Goal: Task Accomplishment & Management: Complete application form

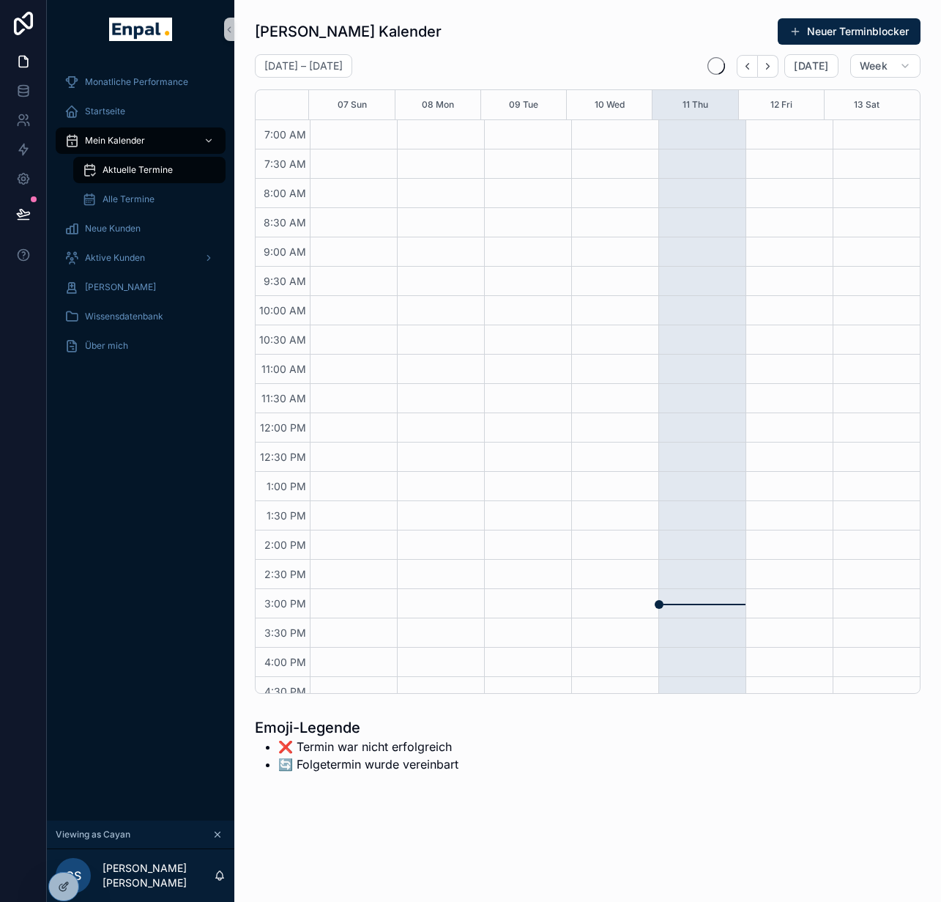
scroll to position [297, 0]
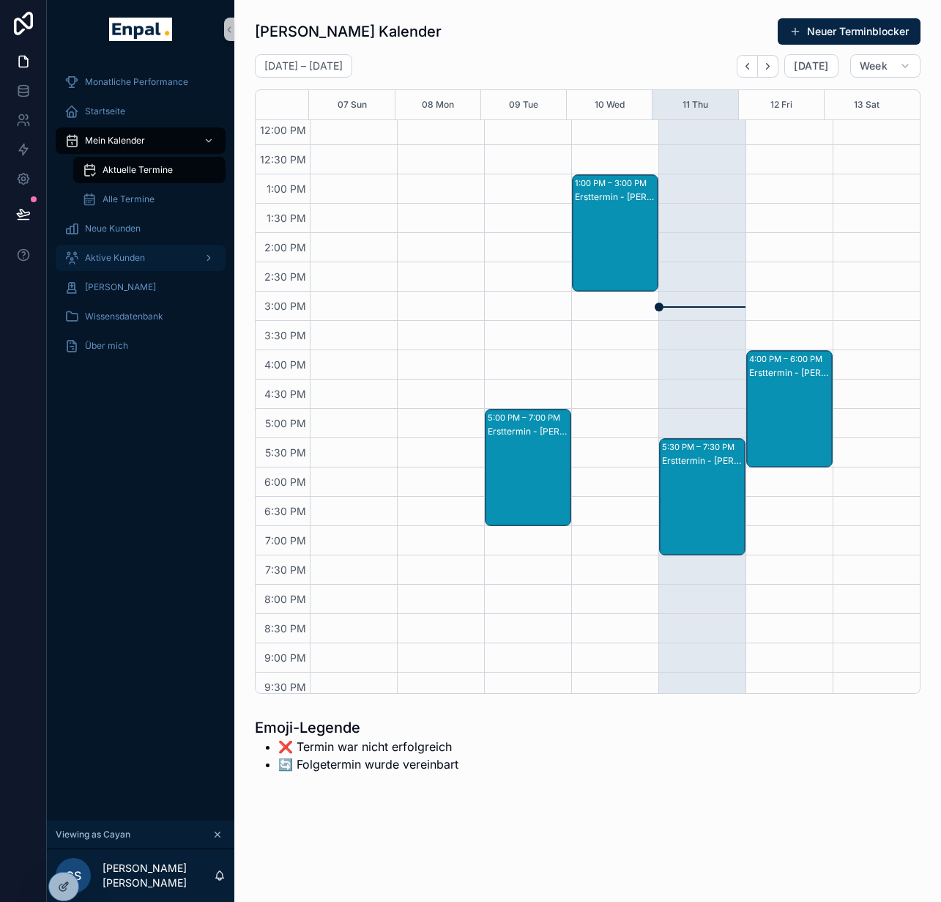
click at [133, 263] on span "Aktive Kunden" at bounding box center [115, 258] width 60 height 12
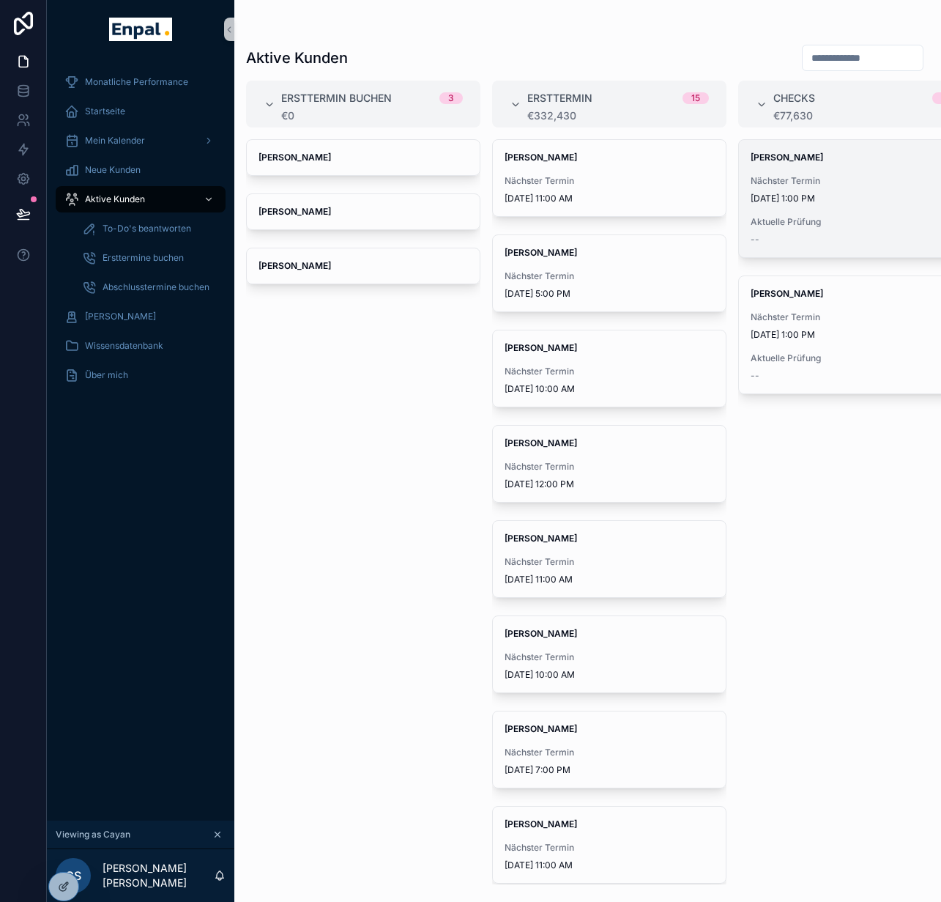
click at [760, 267] on div "Ralph-Mario Dehnel Nächster Termin 9/26/2025 1:00 PM Aktuelle Prüfung --" at bounding box center [856, 204] width 234 height 130
click at [815, 223] on span "Aktuelle Prüfung" at bounding box center [856, 222] width 210 height 12
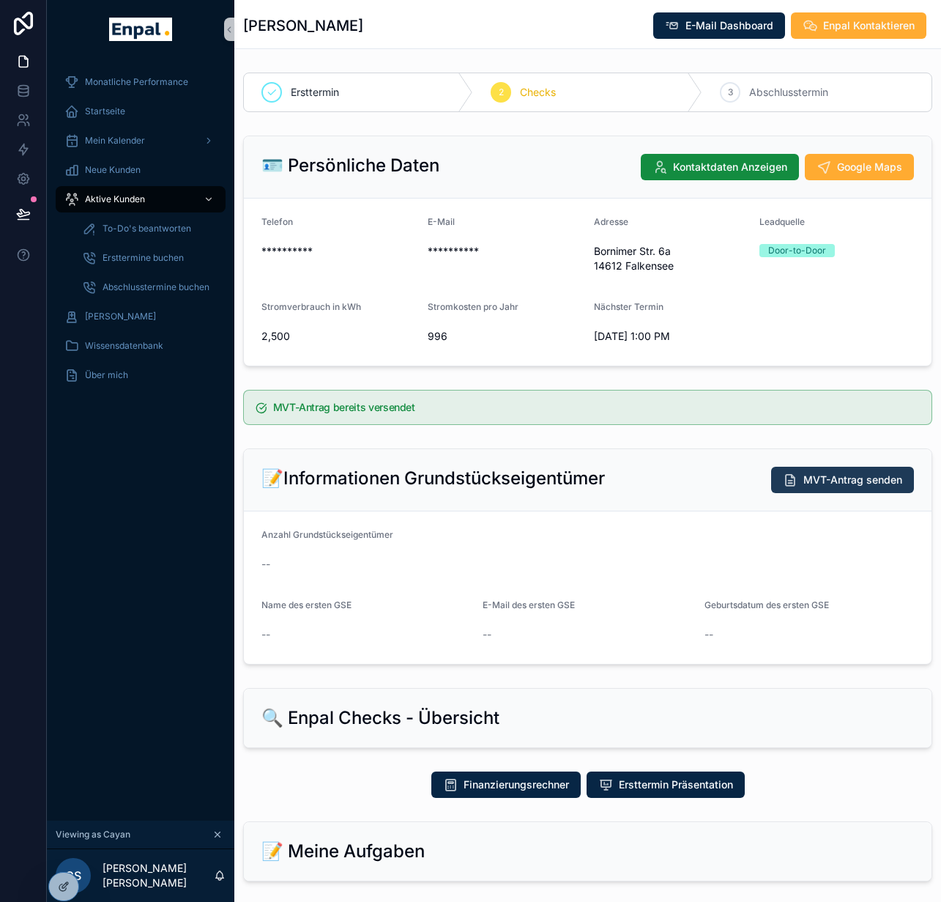
click at [810, 488] on button "MVT-Antrag senden" at bounding box center [842, 480] width 143 height 26
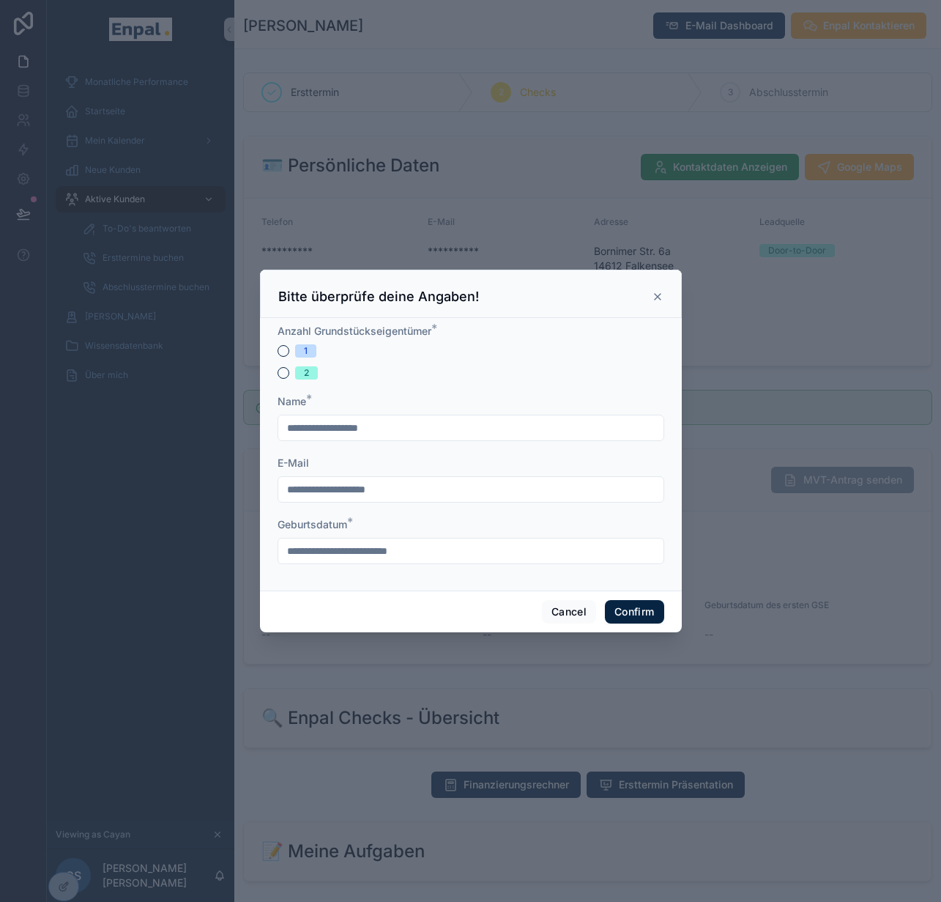
scroll to position [11, 0]
click at [654, 297] on div "Bitte überprüfe deine Angaben!" at bounding box center [470, 297] width 385 height 18
click at [654, 292] on icon at bounding box center [658, 297] width 12 height 12
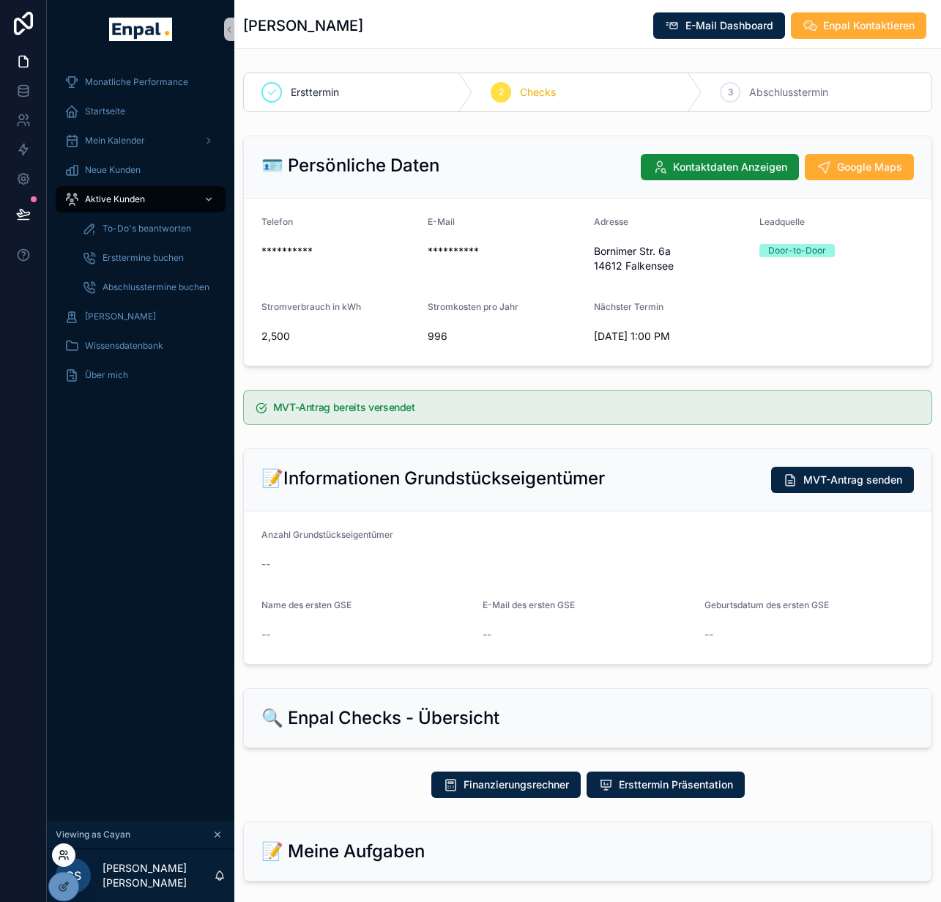
click at [61, 860] on icon at bounding box center [64, 855] width 12 height 12
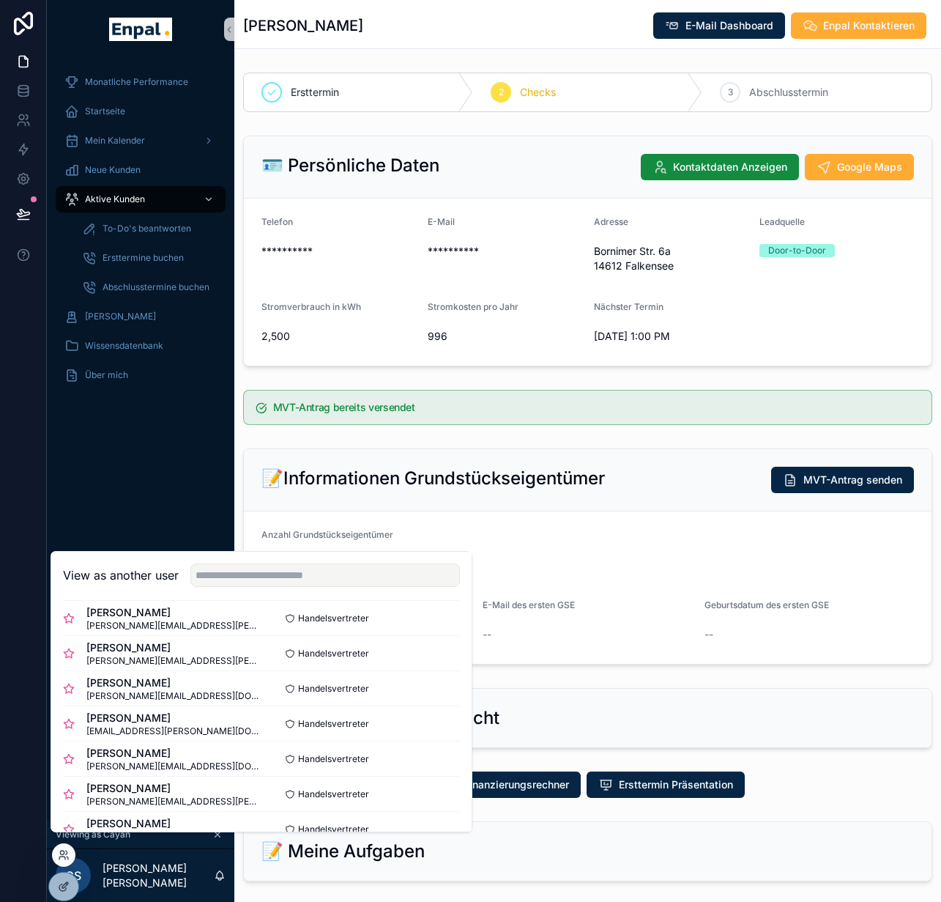
scroll to position [157, 0]
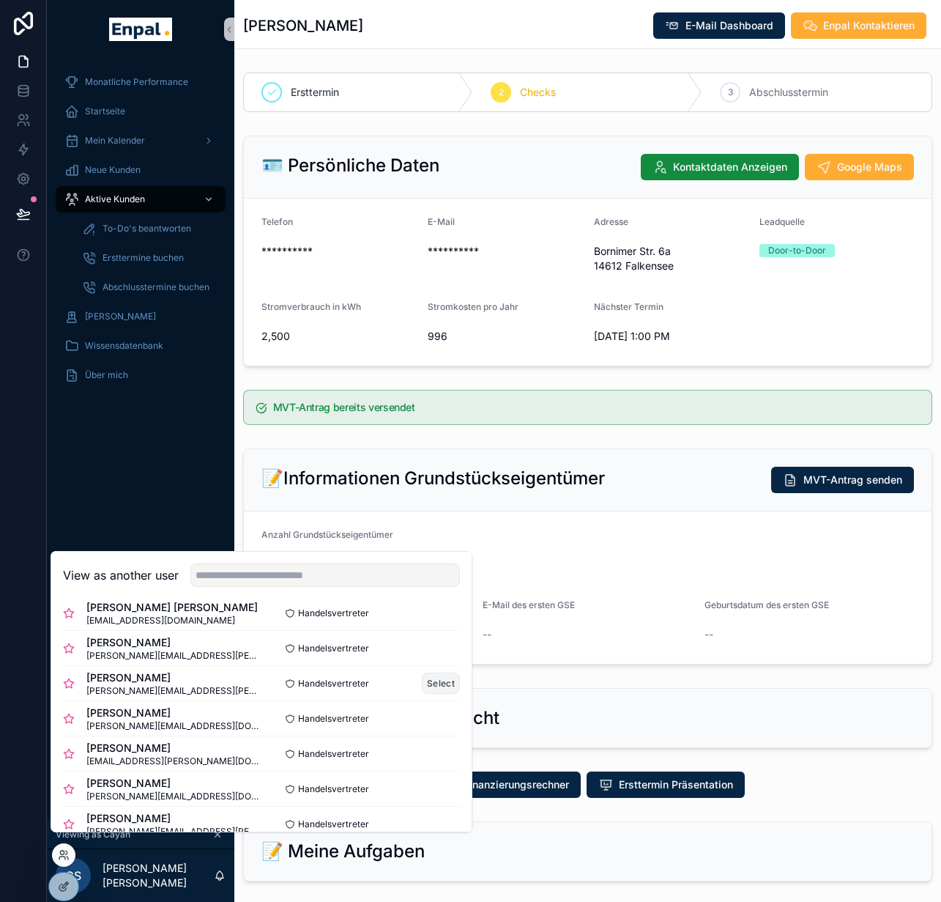
click at [439, 686] on button "Select" at bounding box center [441, 683] width 38 height 21
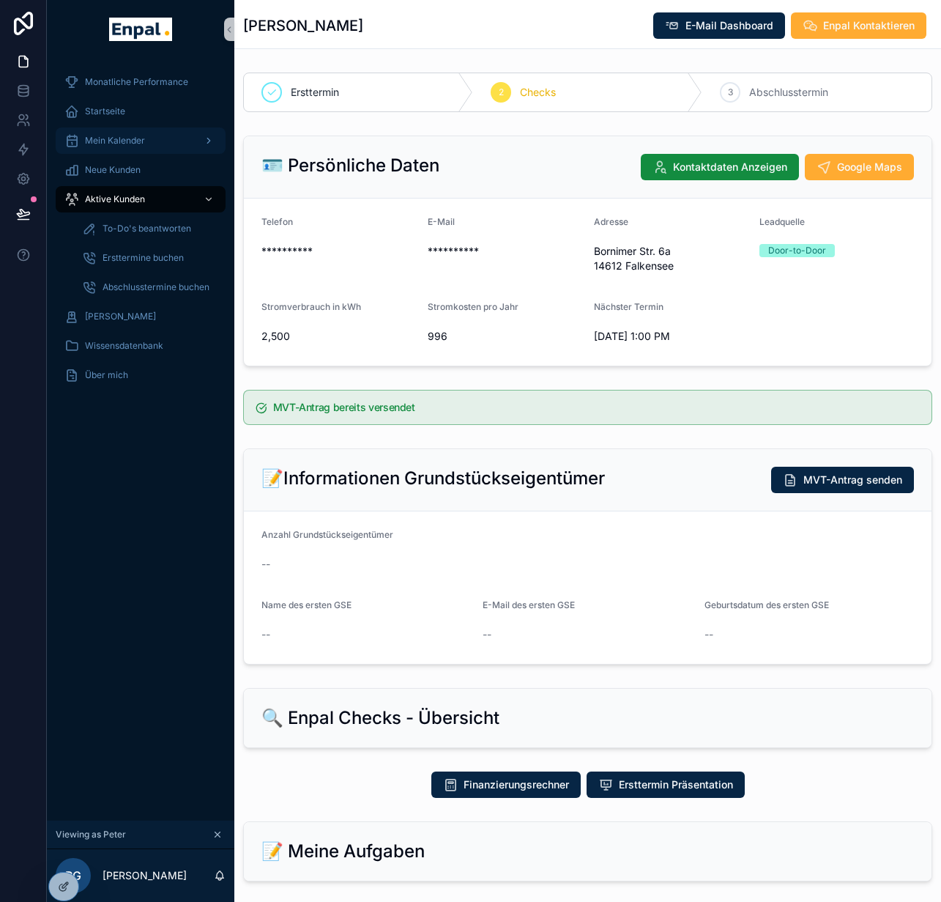
click at [130, 129] on div "Mein Kalender" at bounding box center [140, 140] width 152 height 23
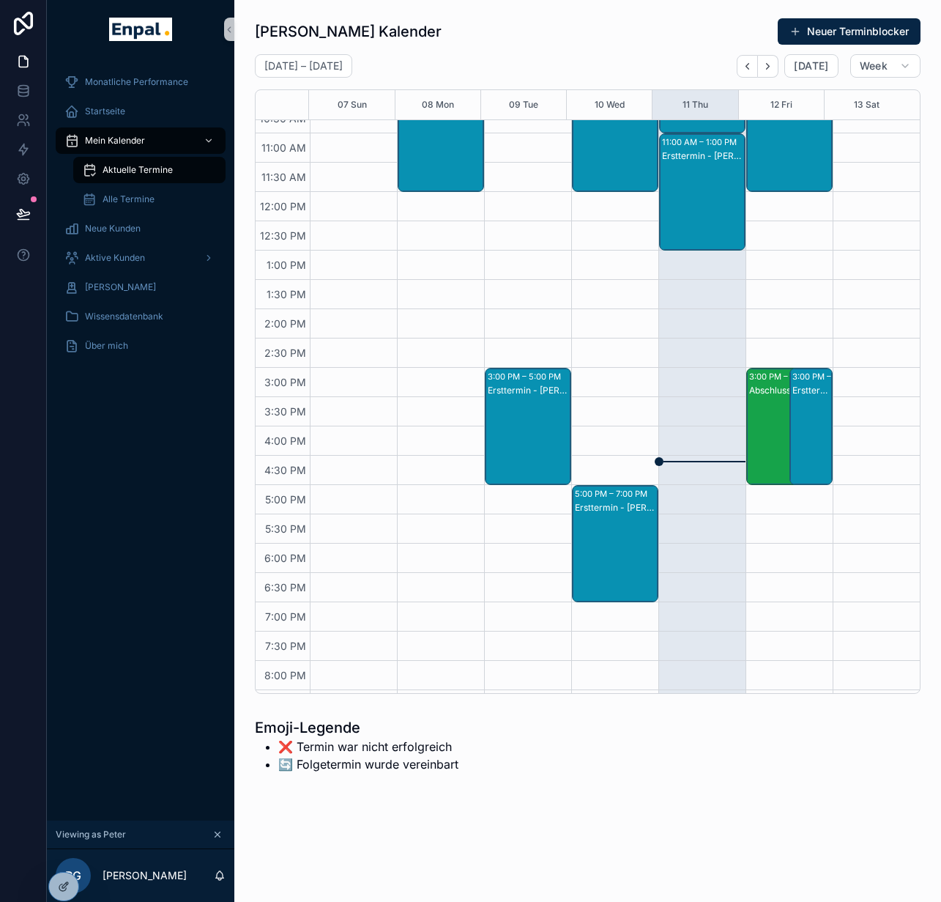
scroll to position [160, 0]
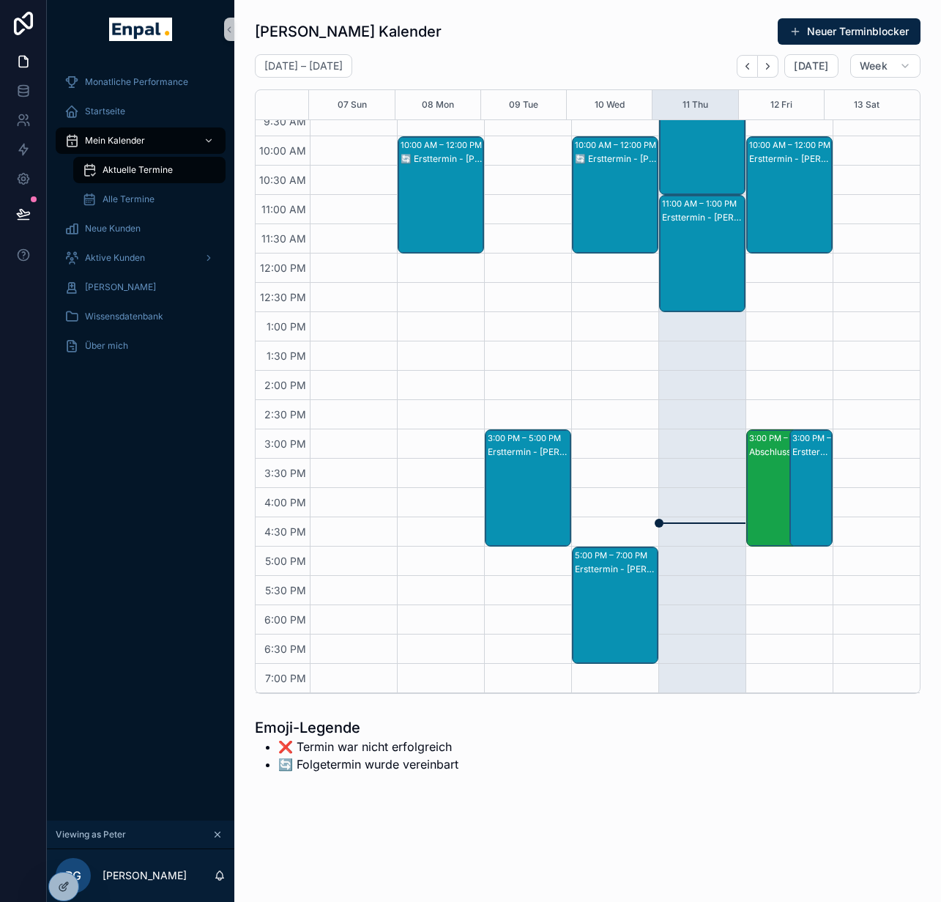
click at [781, 476] on div "Abschlusstermin - Wolfgang Hönicke" at bounding box center [783, 502] width 69 height 114
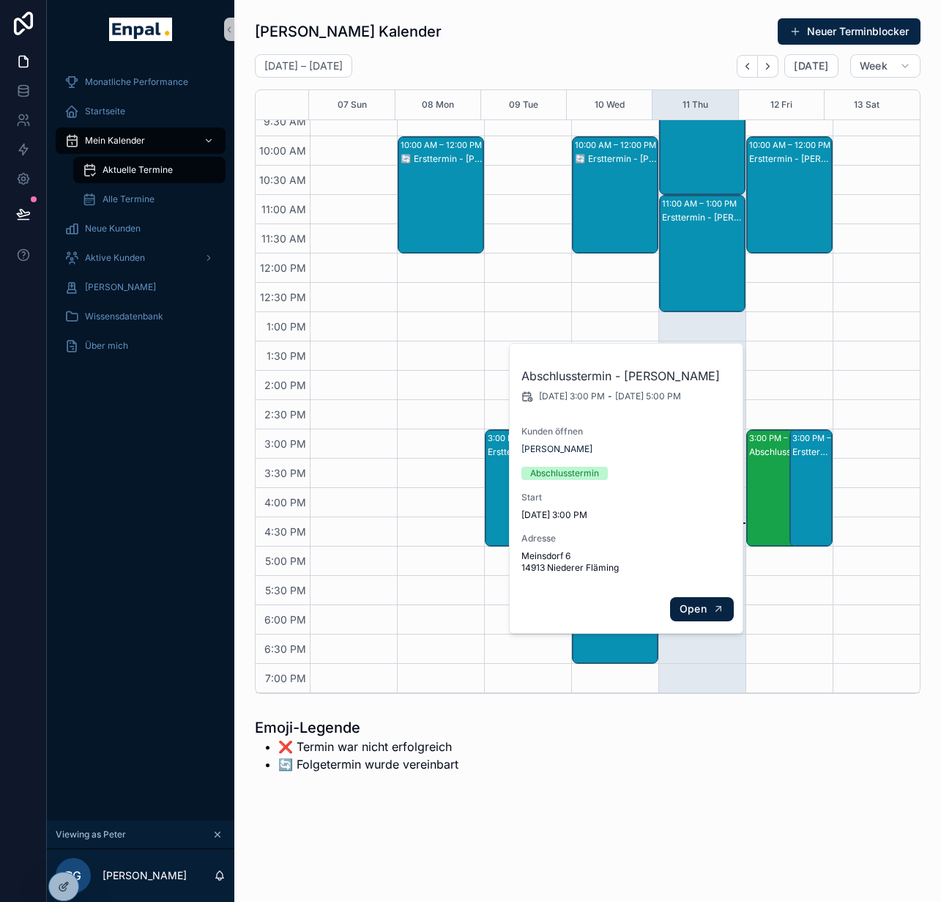
click at [705, 614] on span "Open" at bounding box center [693, 608] width 27 height 13
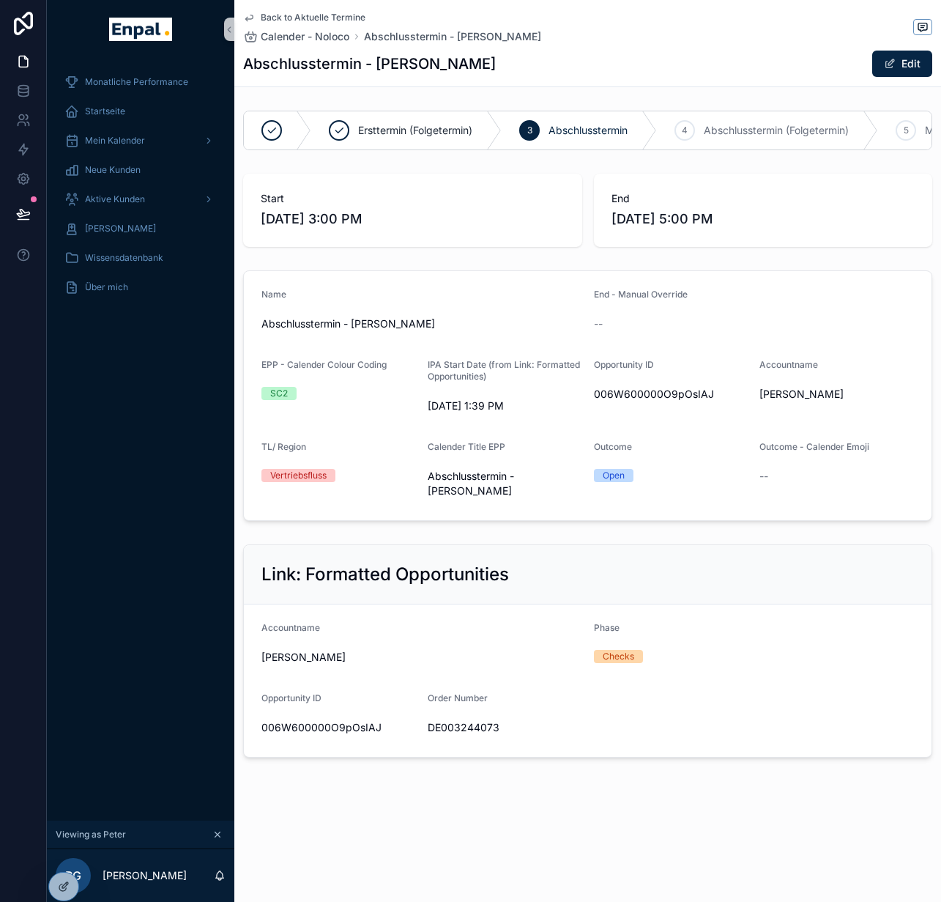
click at [365, 62] on h1 "Abschlusstermin - Wolfgang Hönicke" at bounding box center [369, 63] width 253 height 21
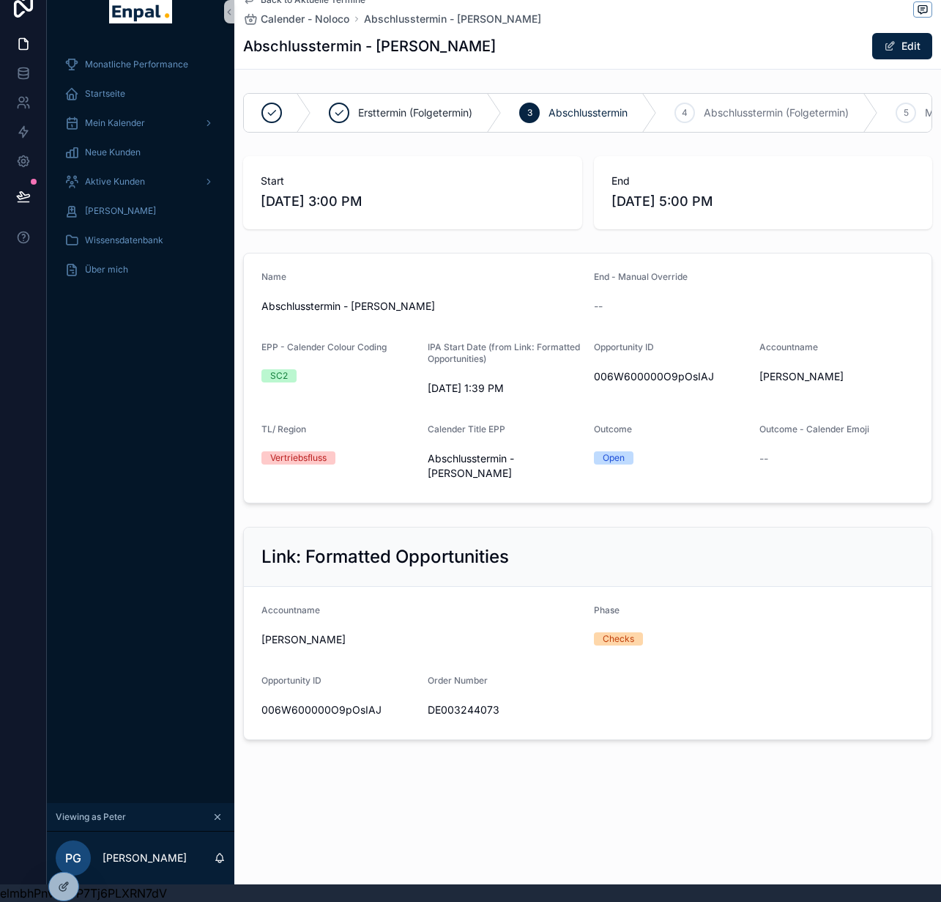
scroll to position [29, 0]
click at [119, 176] on span "Aktive Kunden" at bounding box center [115, 182] width 60 height 12
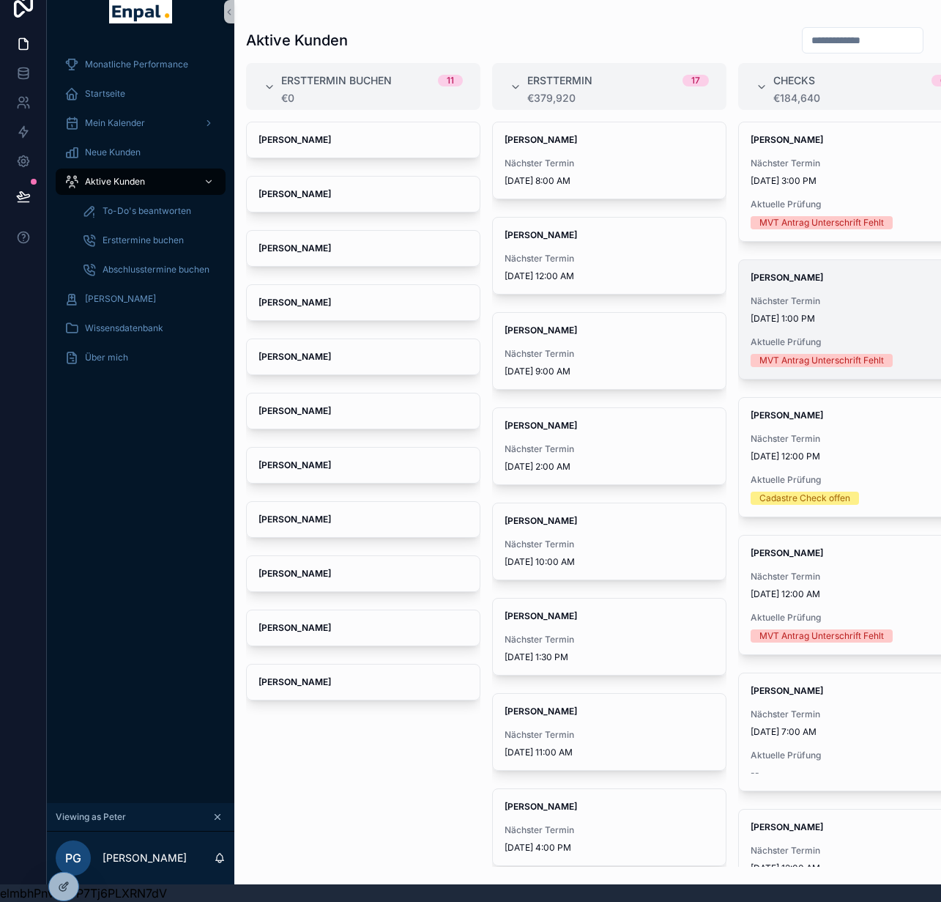
scroll to position [0, 447]
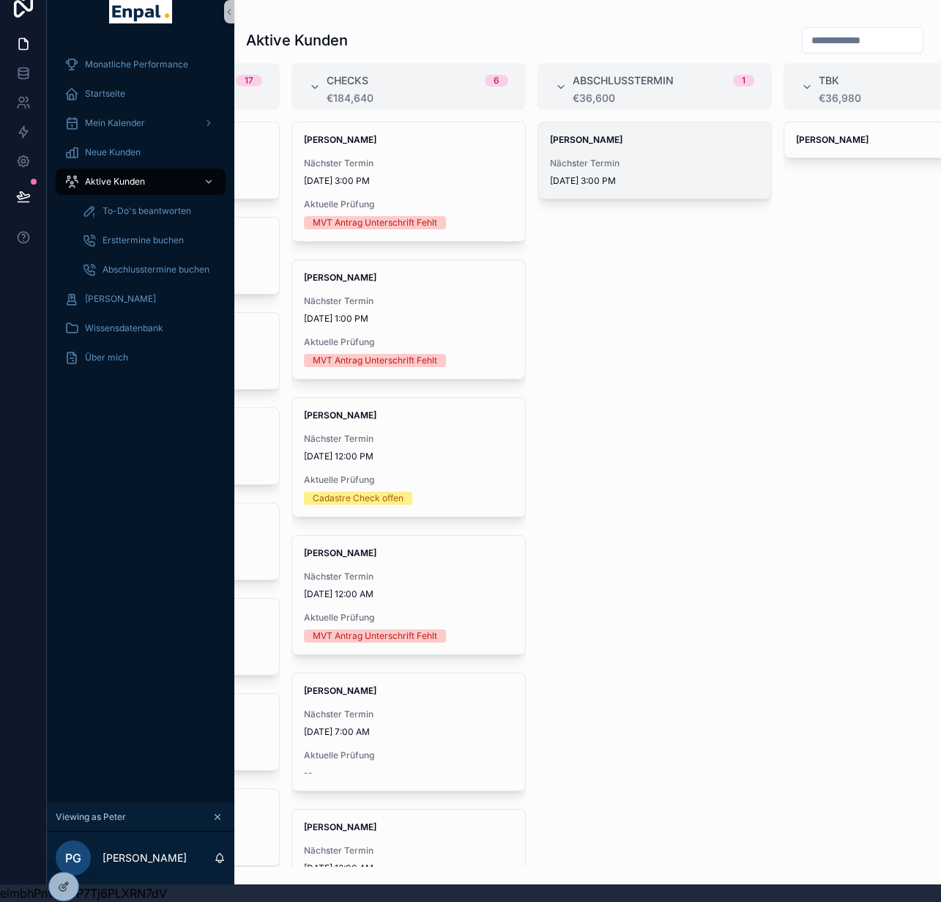
click at [708, 175] on span "9/12/2025 3:00 PM" at bounding box center [655, 181] width 210 height 12
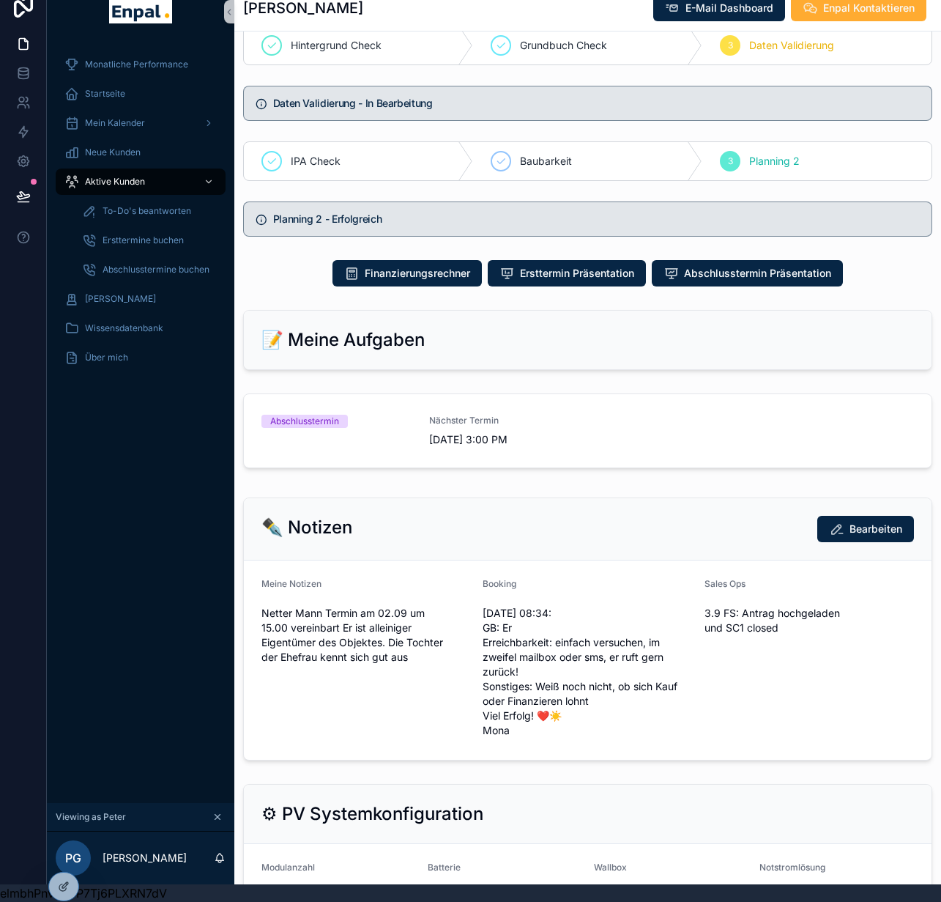
scroll to position [717, 0]
click at [158, 112] on div "Mein Kalender" at bounding box center [140, 122] width 152 height 23
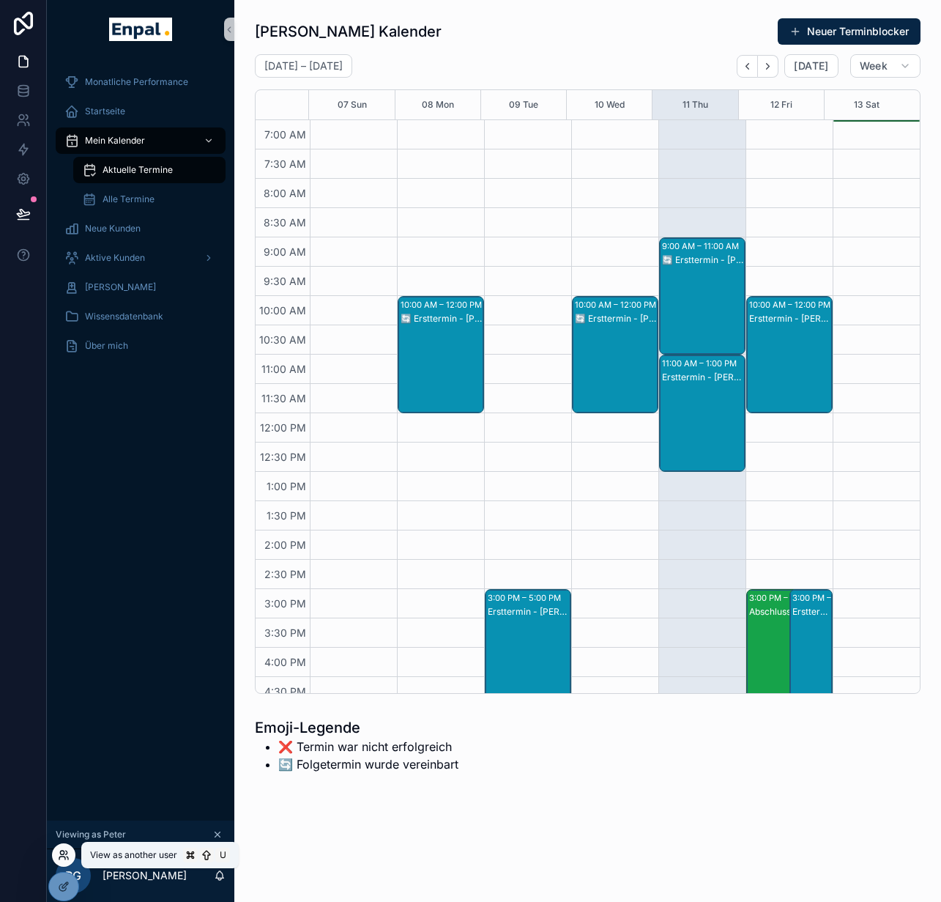
click at [65, 856] on icon at bounding box center [64, 855] width 12 height 12
click at [130, 458] on div "Monatliche Performance Startseite Mein Kalender Aktuelle Termine Alle Termine N…" at bounding box center [141, 440] width 188 height 762
click at [64, 858] on icon at bounding box center [64, 855] width 12 height 12
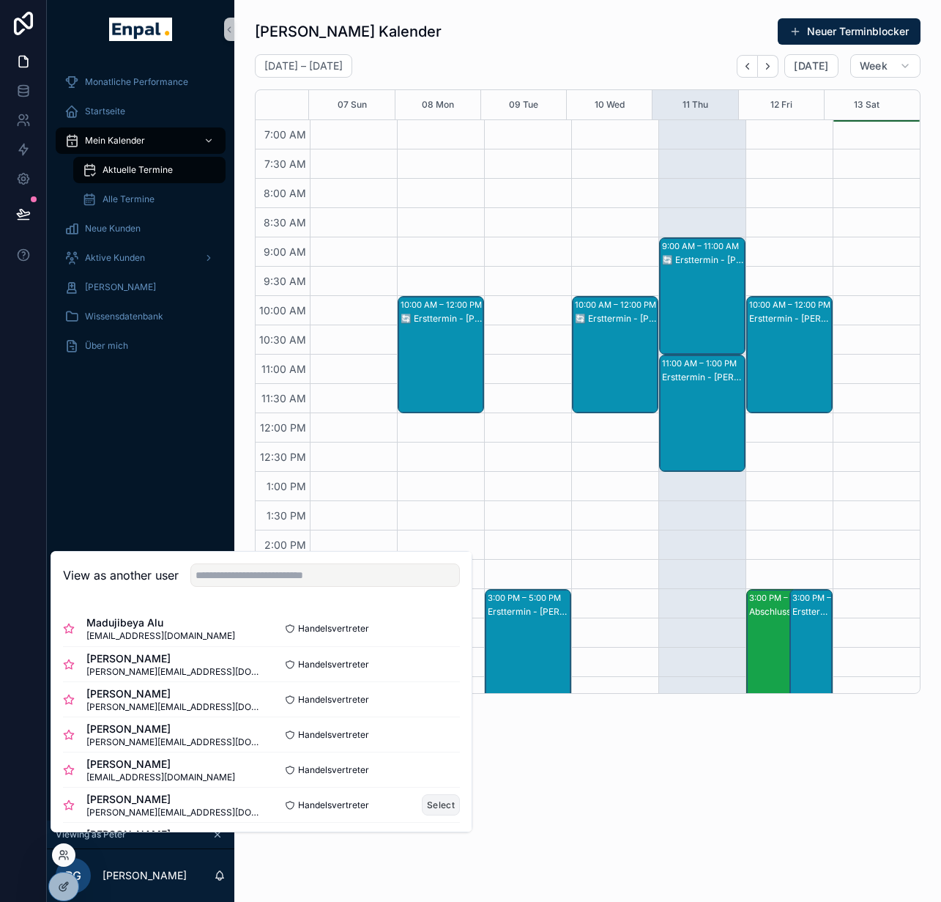
click at [431, 812] on button "Select" at bounding box center [441, 804] width 38 height 21
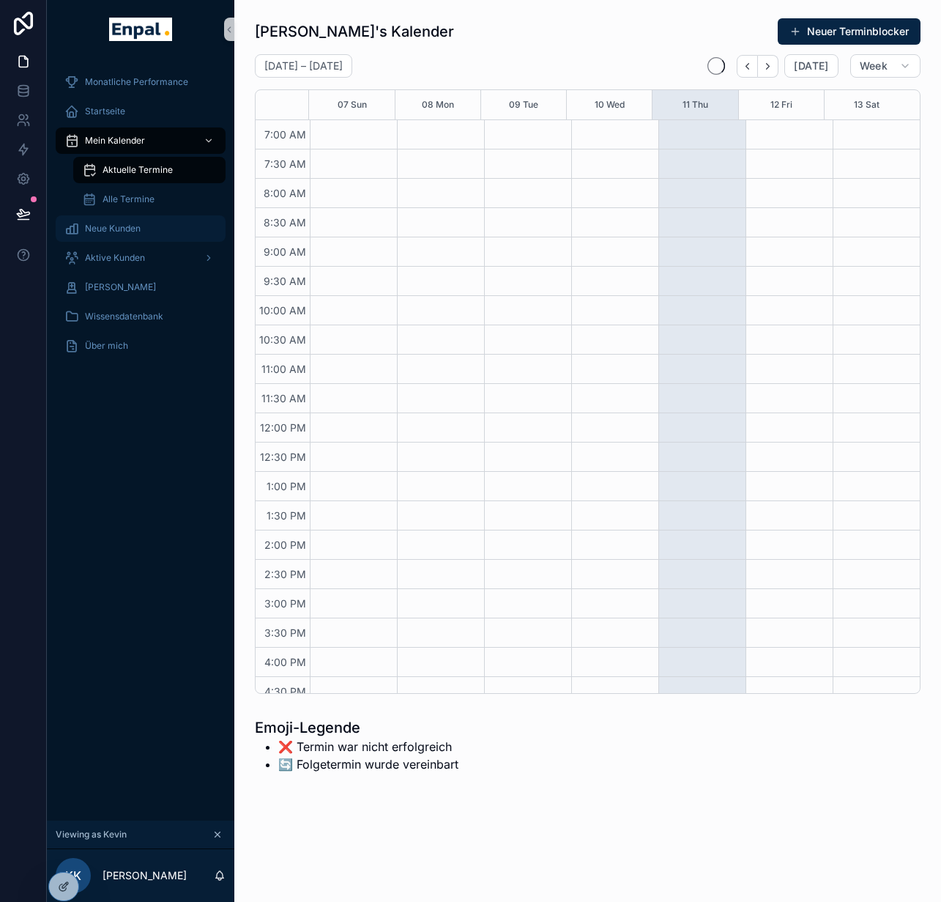
scroll to position [297, 0]
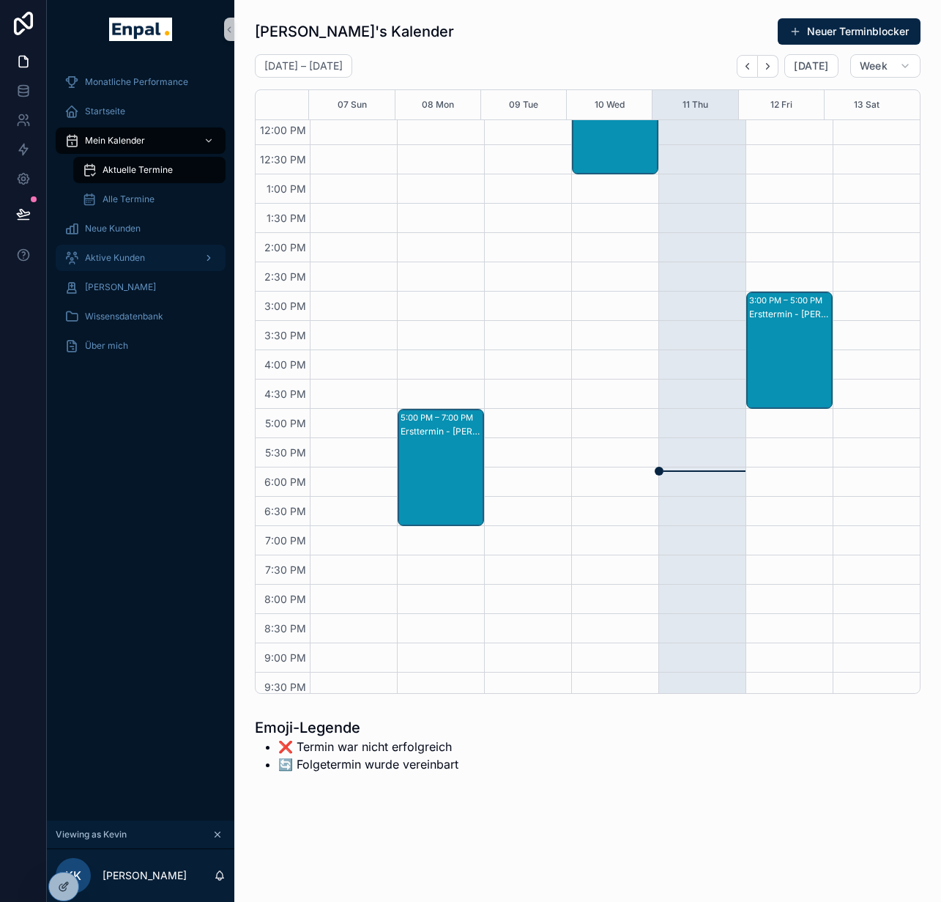
click at [130, 262] on span "Aktive Kunden" at bounding box center [115, 258] width 60 height 12
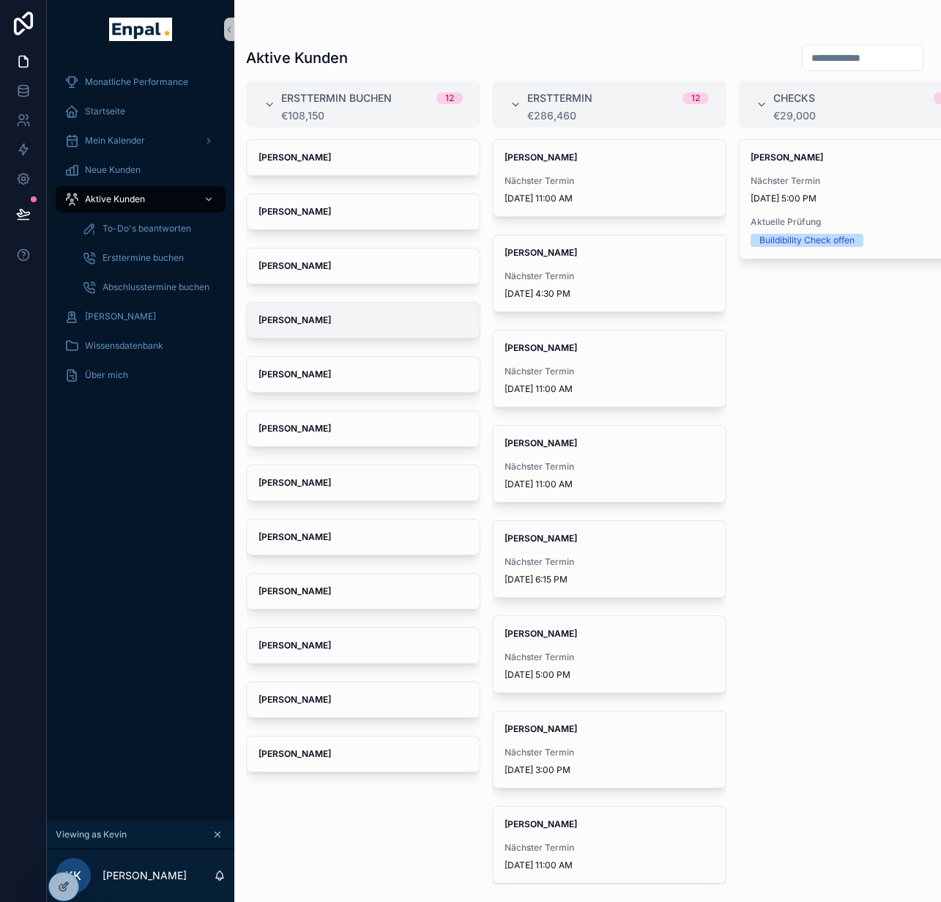
scroll to position [29, 0]
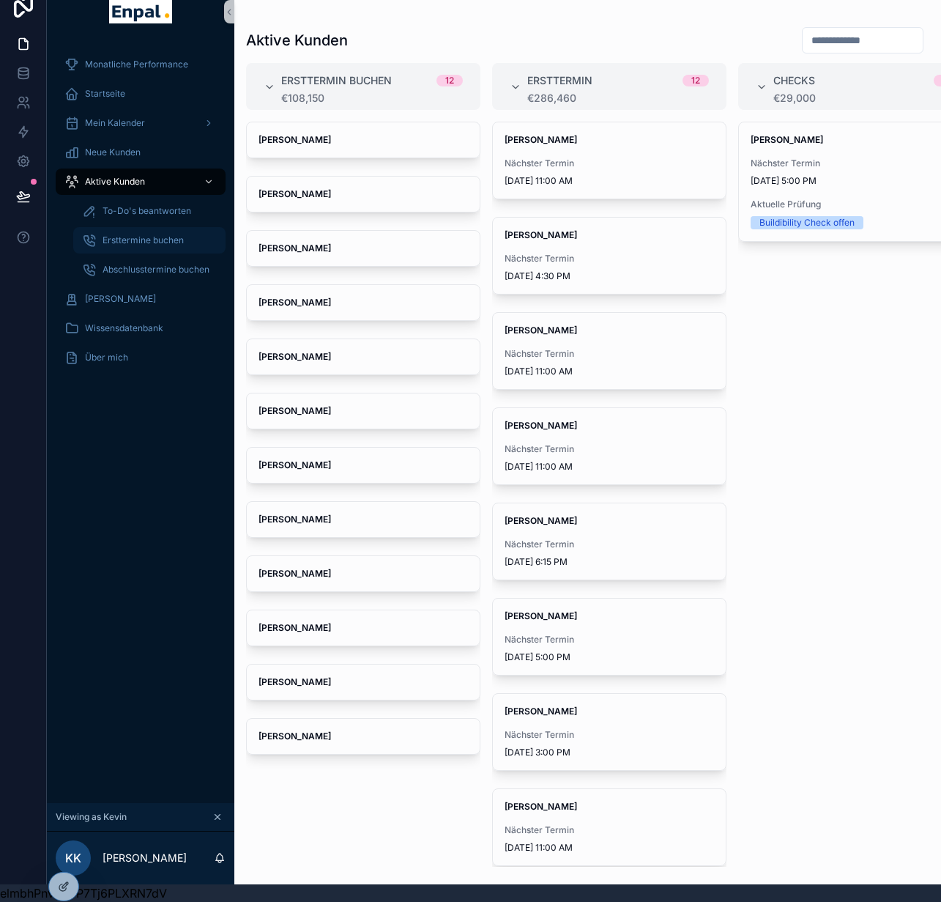
click at [150, 234] on span "Ersttermine buchen" at bounding box center [143, 240] width 81 height 12
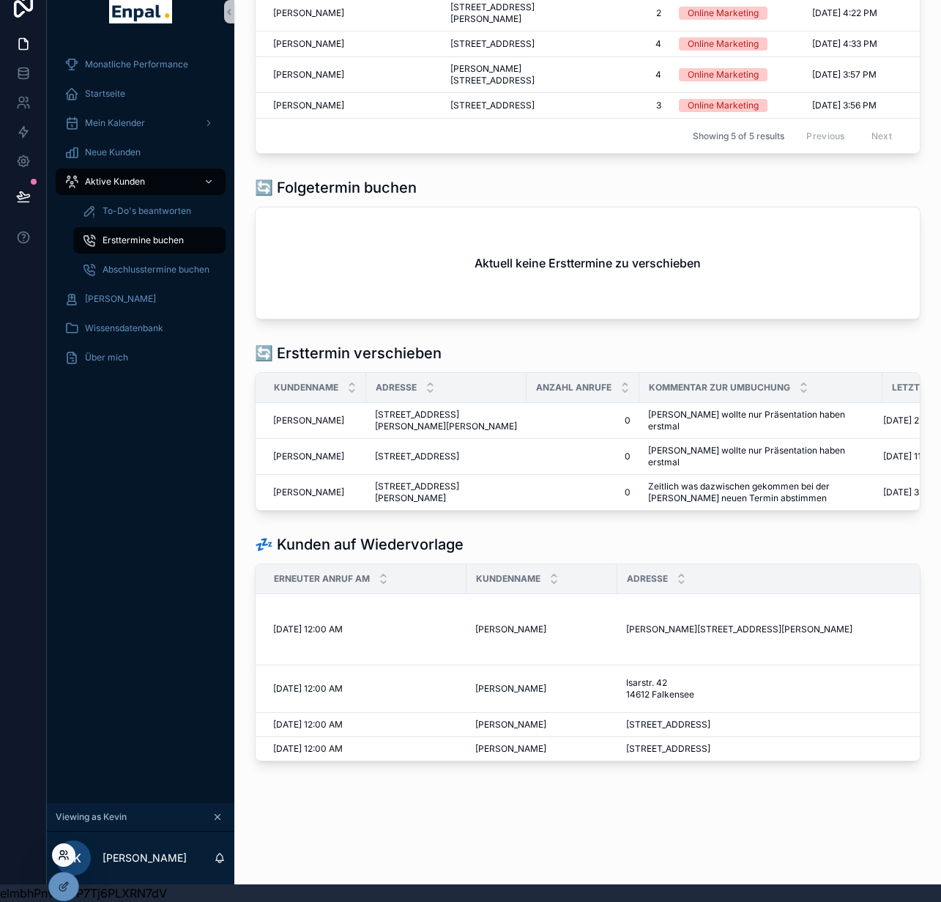
click at [62, 859] on icon at bounding box center [64, 855] width 12 height 12
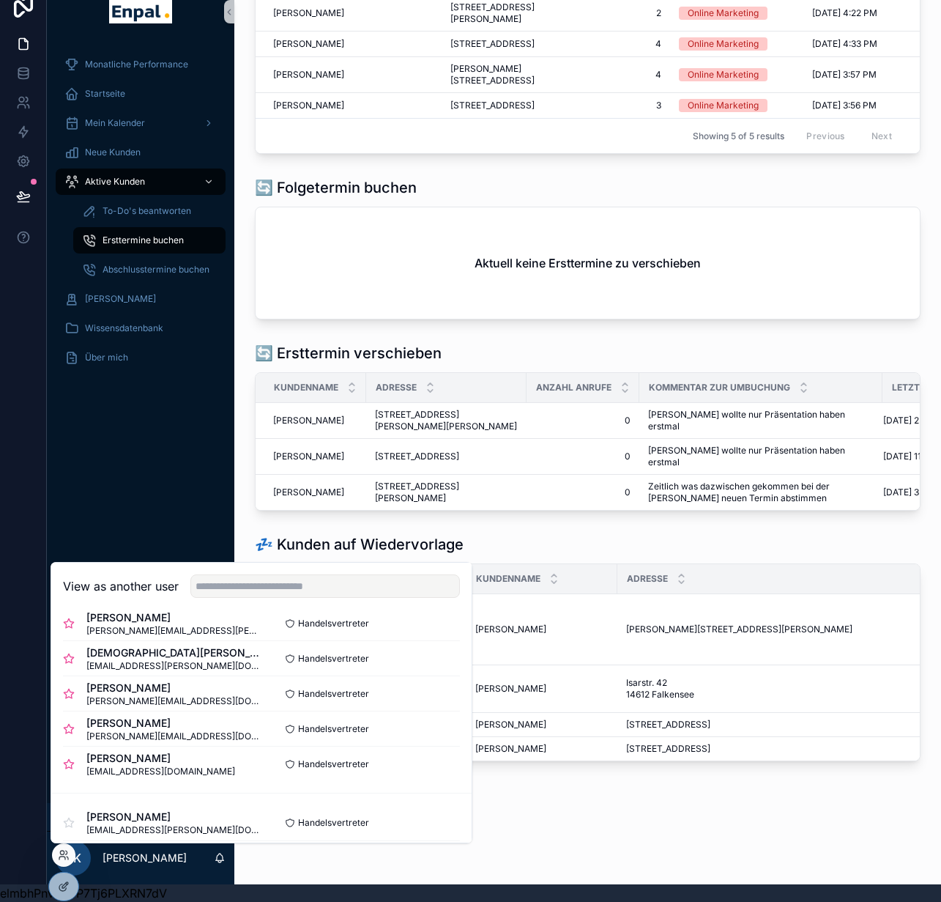
scroll to position [585, 0]
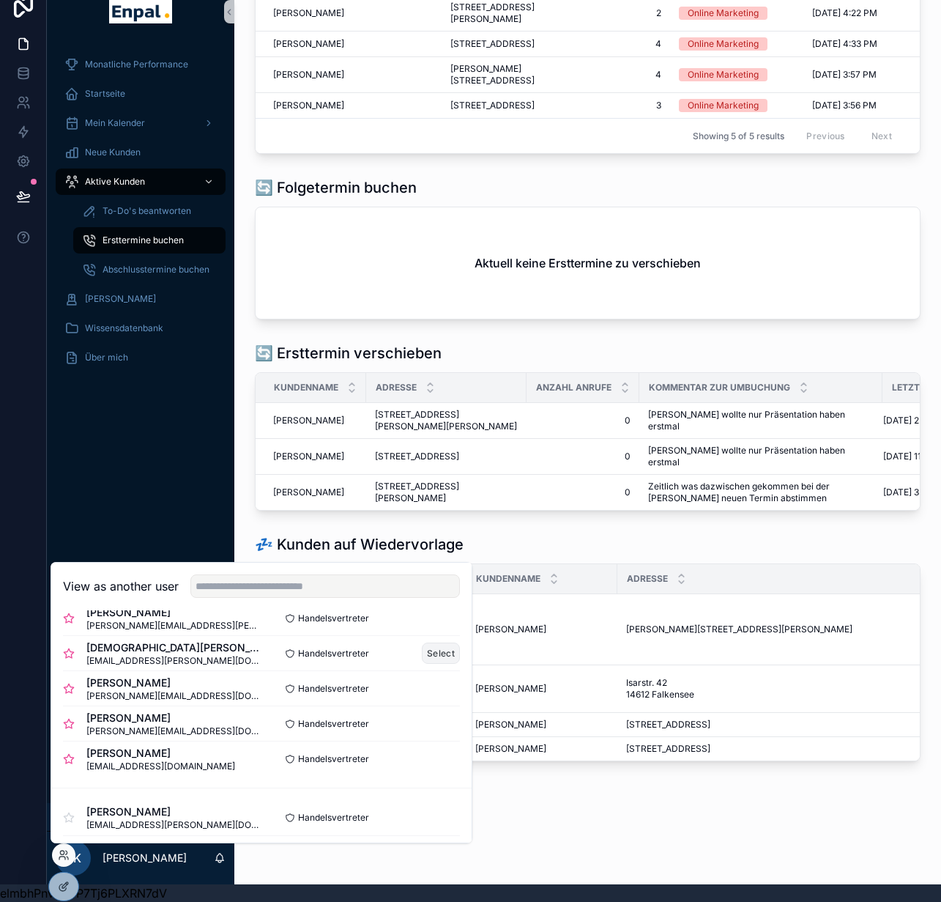
click at [431, 661] on button "Select" at bounding box center [441, 653] width 38 height 21
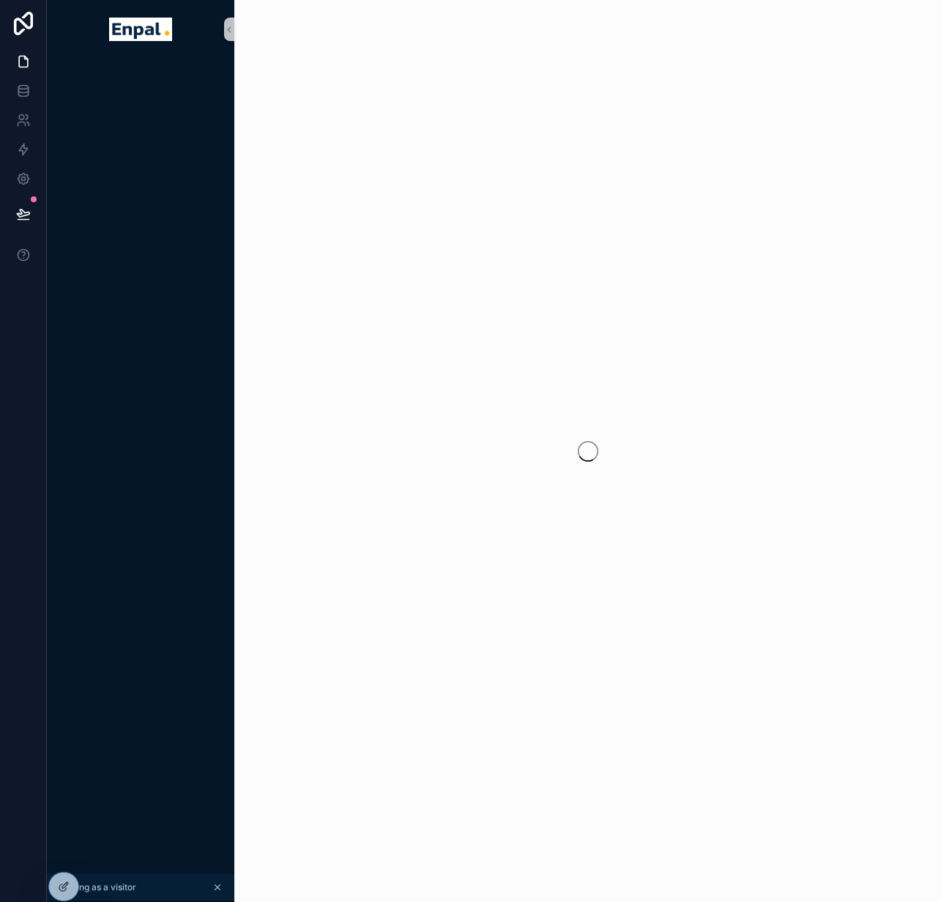
scroll to position [29, 0]
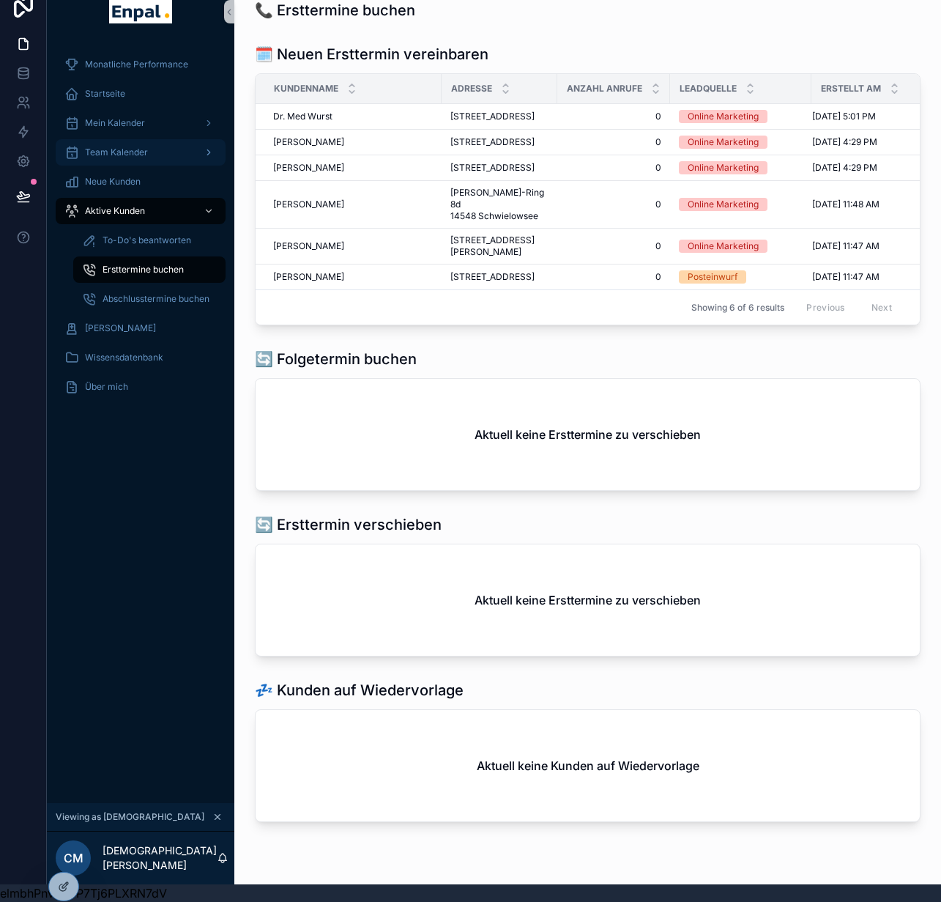
click at [142, 147] on span "Team Kalender" at bounding box center [116, 153] width 63 height 12
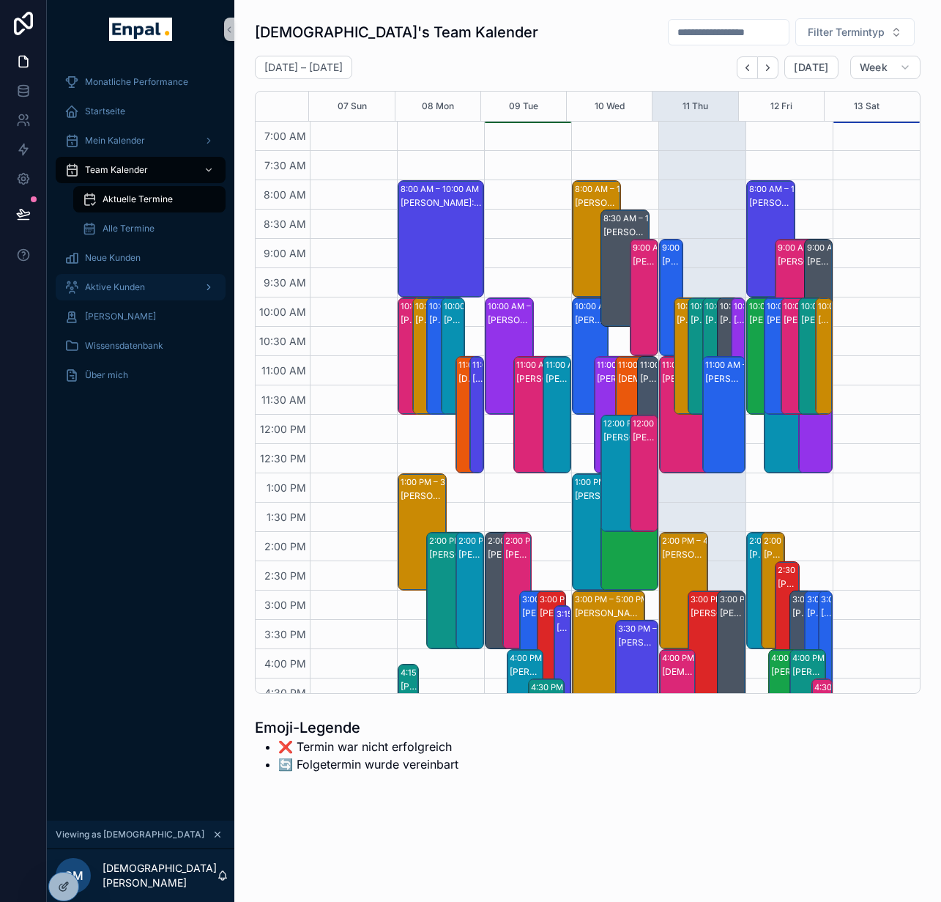
click at [175, 287] on div "Aktive Kunden" at bounding box center [140, 286] width 152 height 23
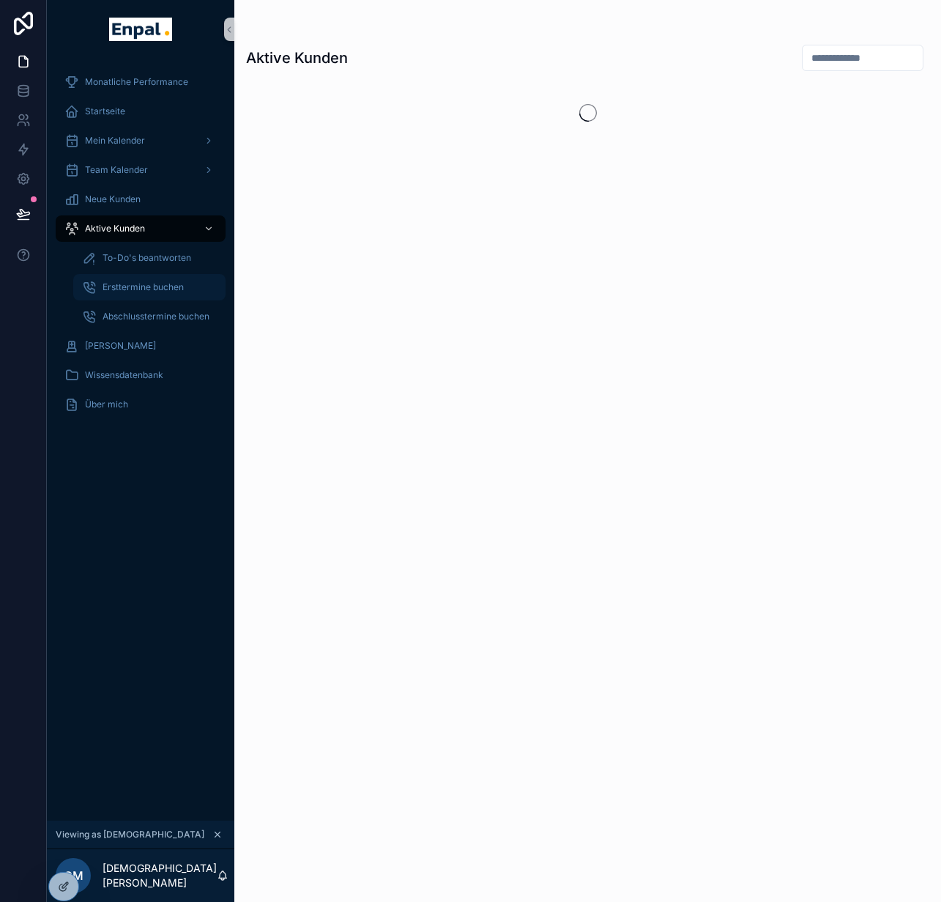
click at [152, 288] on span "Ersttermine buchen" at bounding box center [143, 287] width 81 height 12
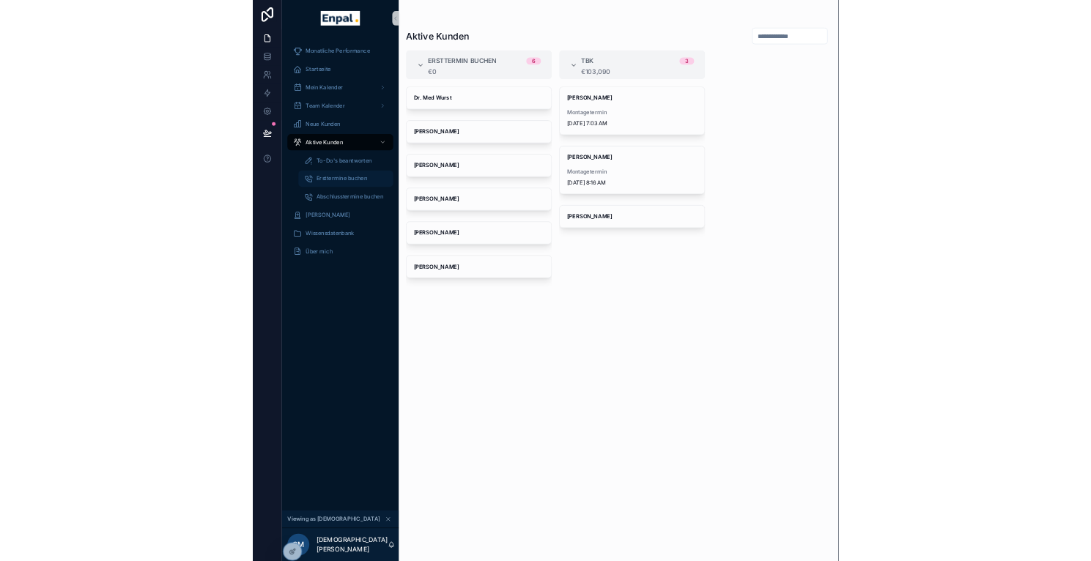
scroll to position [0, 11]
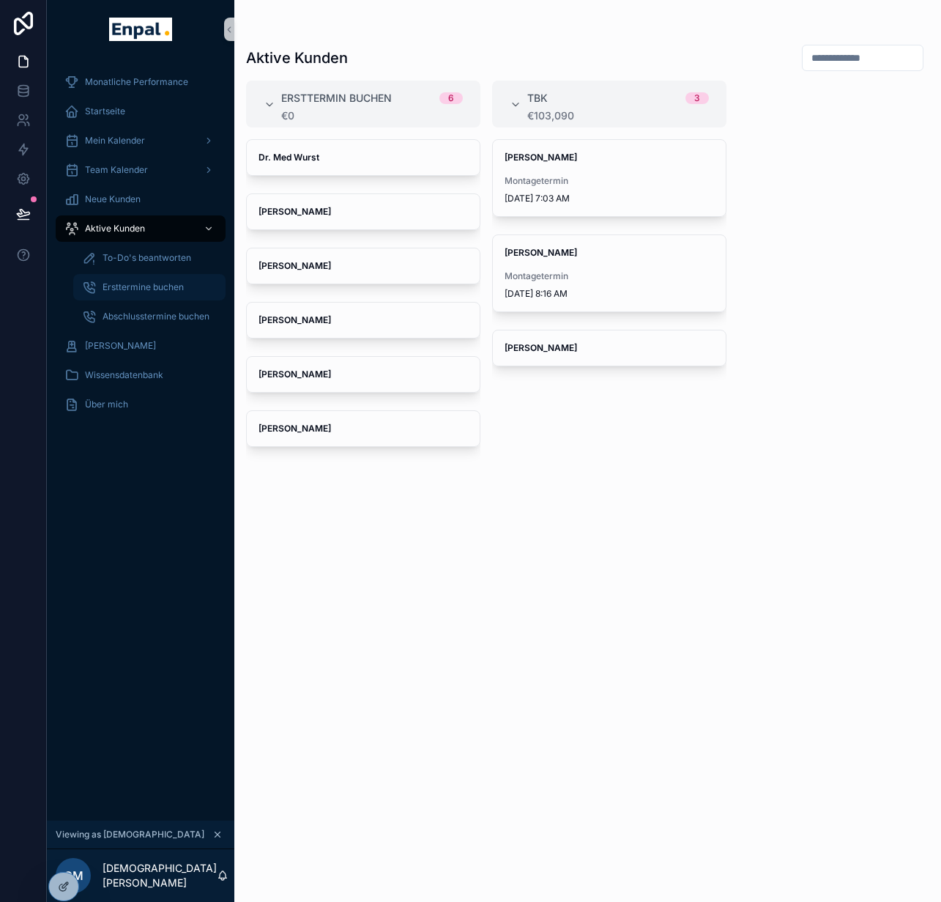
click at [131, 284] on span "Ersttermine buchen" at bounding box center [143, 287] width 81 height 12
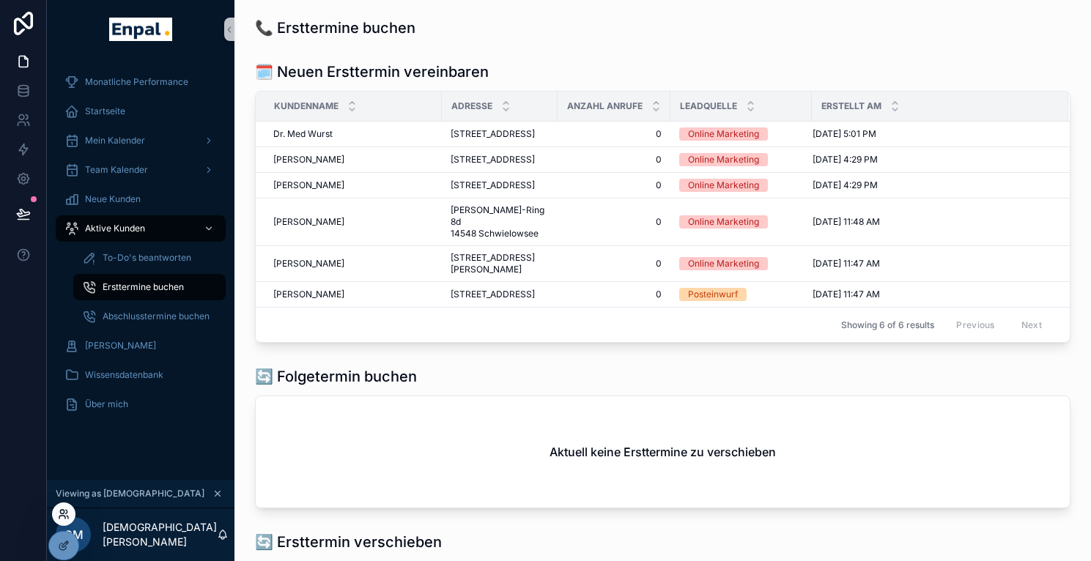
click at [66, 517] on icon at bounding box center [64, 514] width 12 height 12
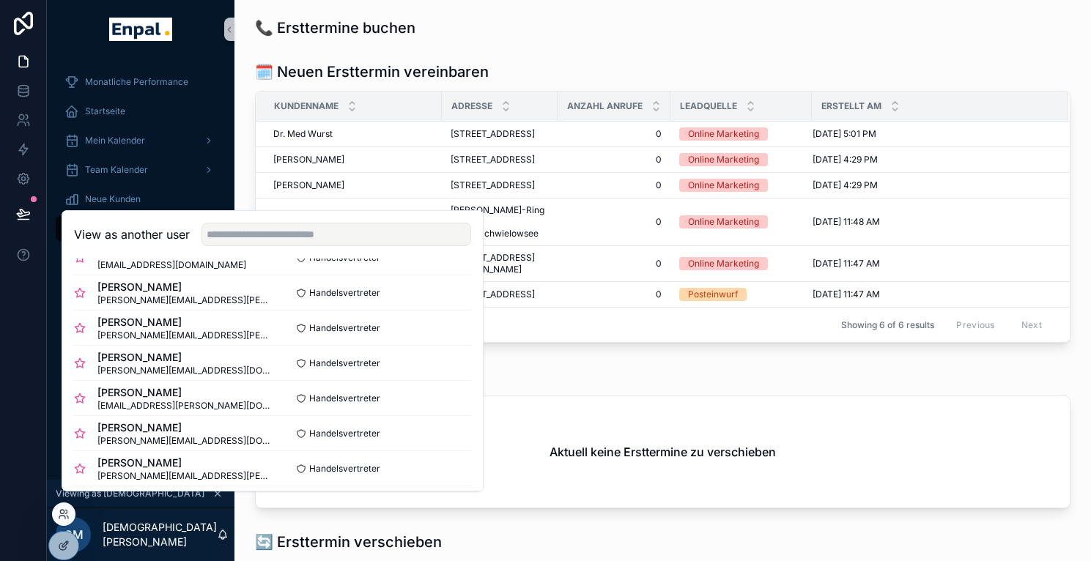
scroll to position [177, 0]
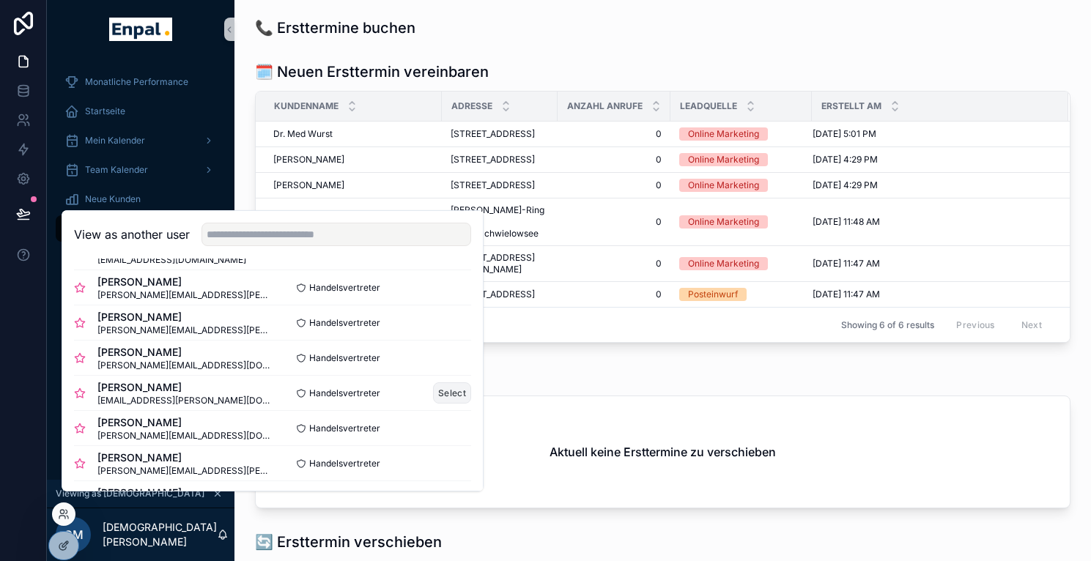
click at [437, 404] on button "Select" at bounding box center [452, 392] width 38 height 21
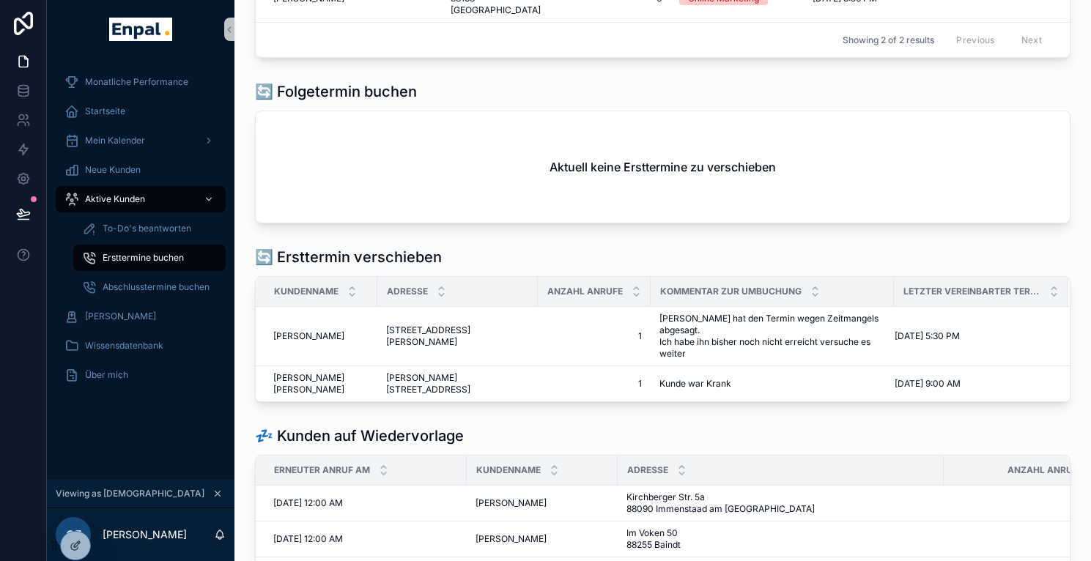
scroll to position [205, 0]
click at [129, 199] on span "Aktive Kunden" at bounding box center [115, 199] width 60 height 12
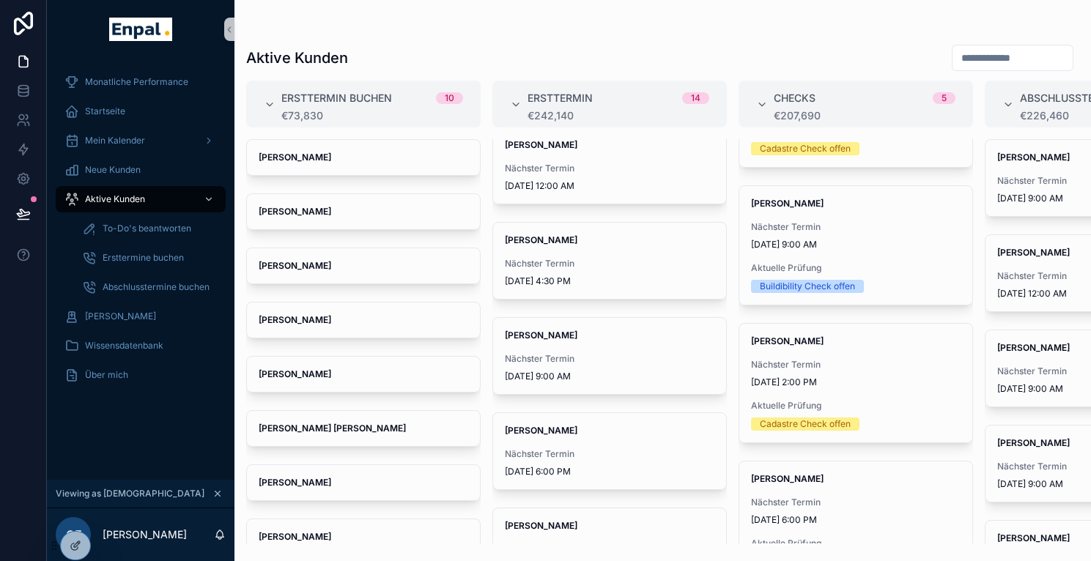
scroll to position [923, 0]
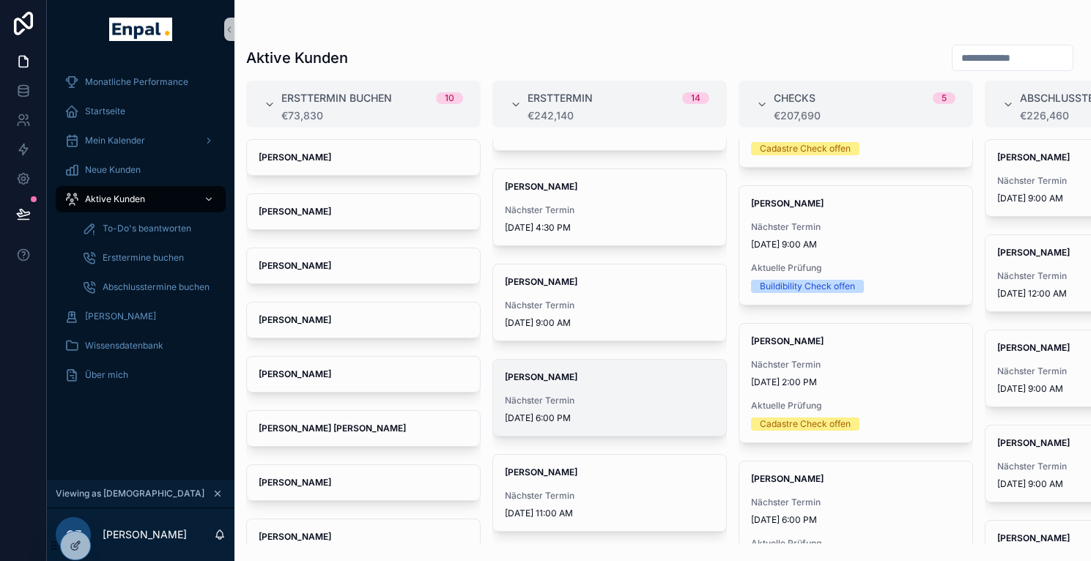
click at [585, 379] on span "Martin Vukovic" at bounding box center [610, 377] width 210 height 12
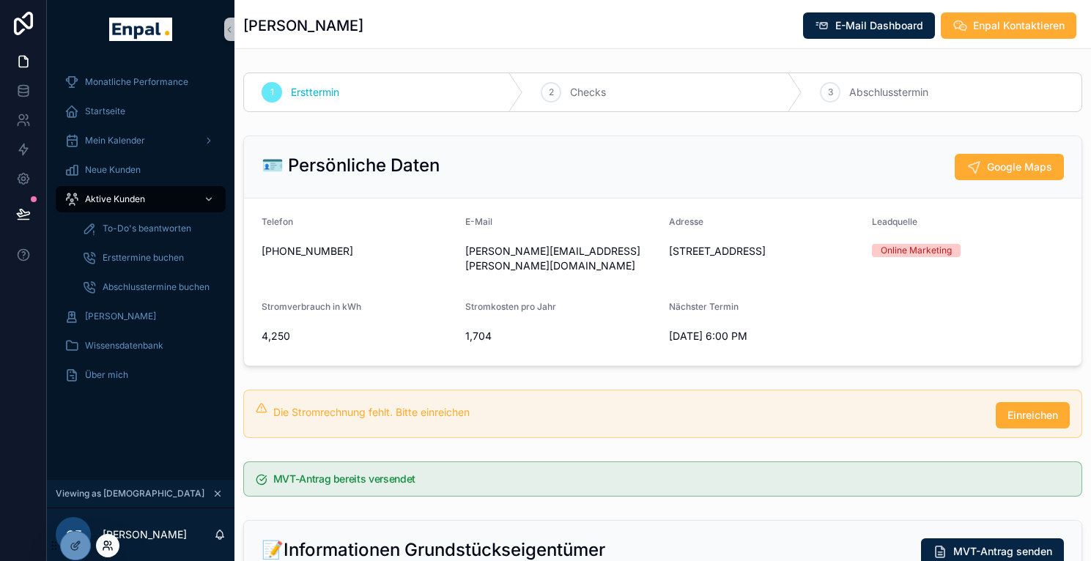
click at [106, 547] on icon at bounding box center [106, 548] width 6 height 3
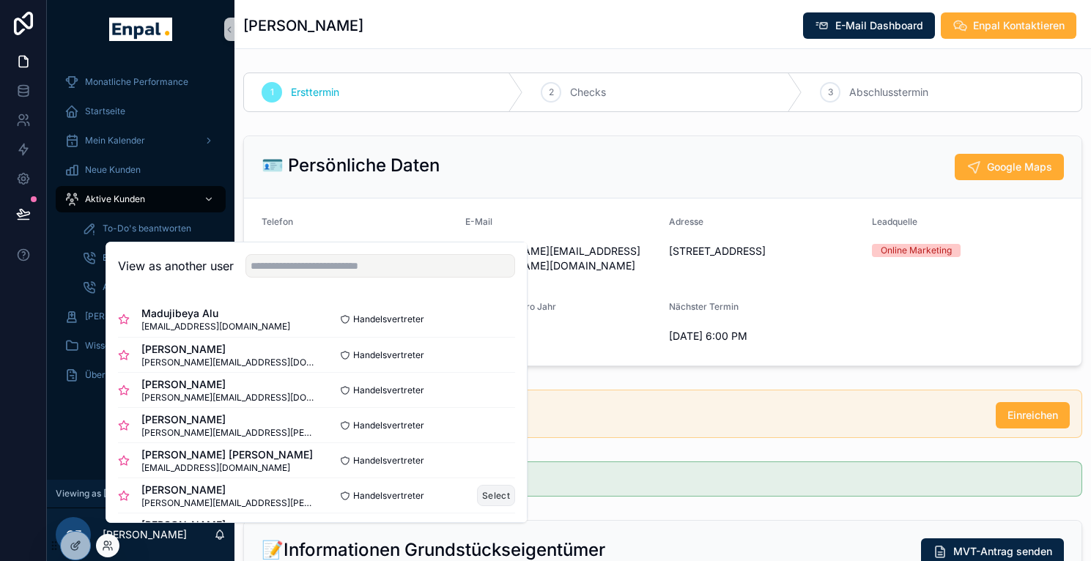
click at [477, 499] on button "Select" at bounding box center [496, 495] width 38 height 21
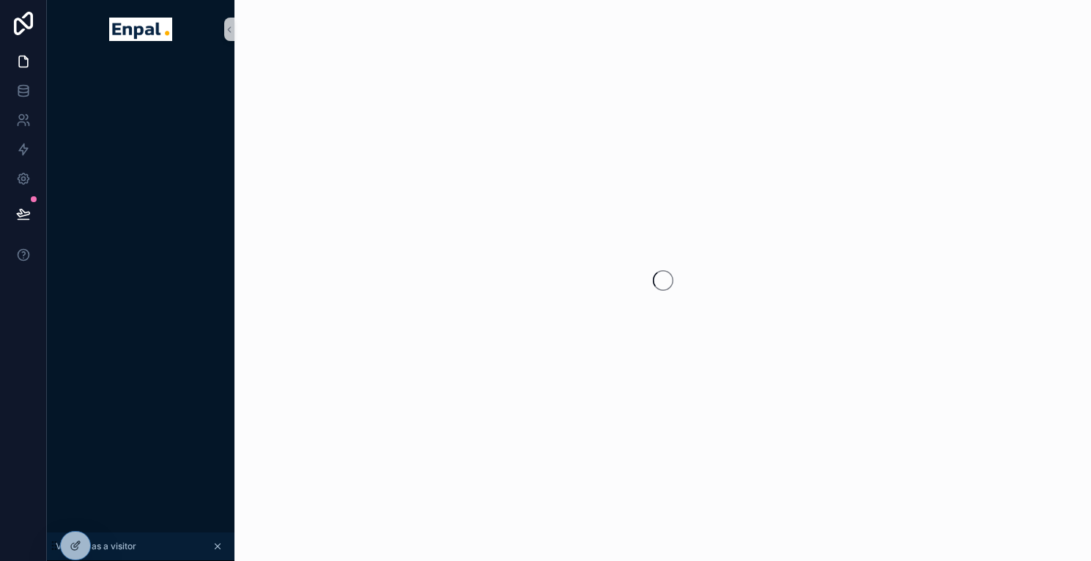
scroll to position [0, 11]
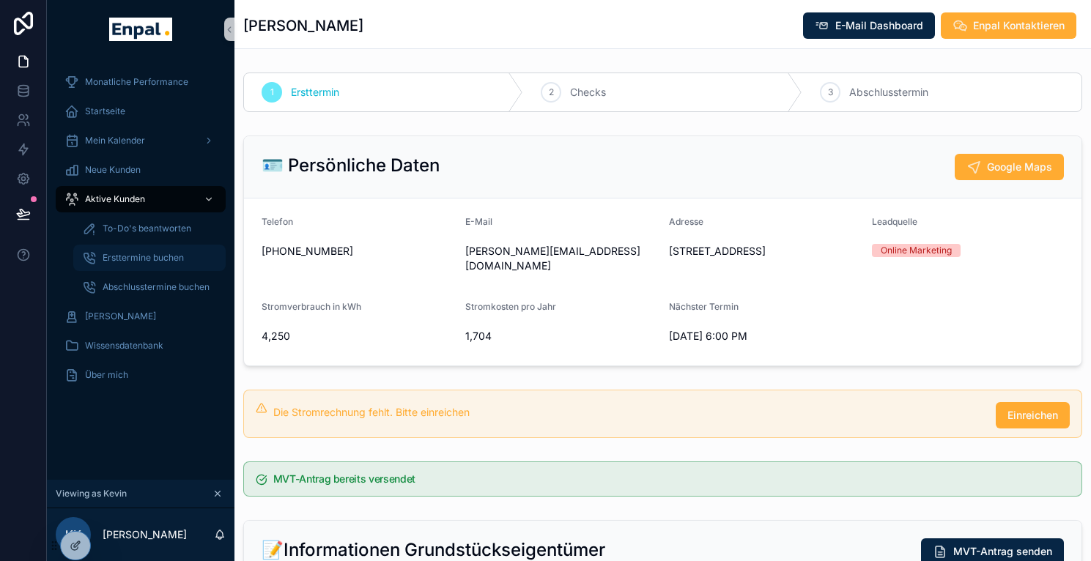
click at [153, 253] on span "Ersttermine buchen" at bounding box center [143, 258] width 81 height 12
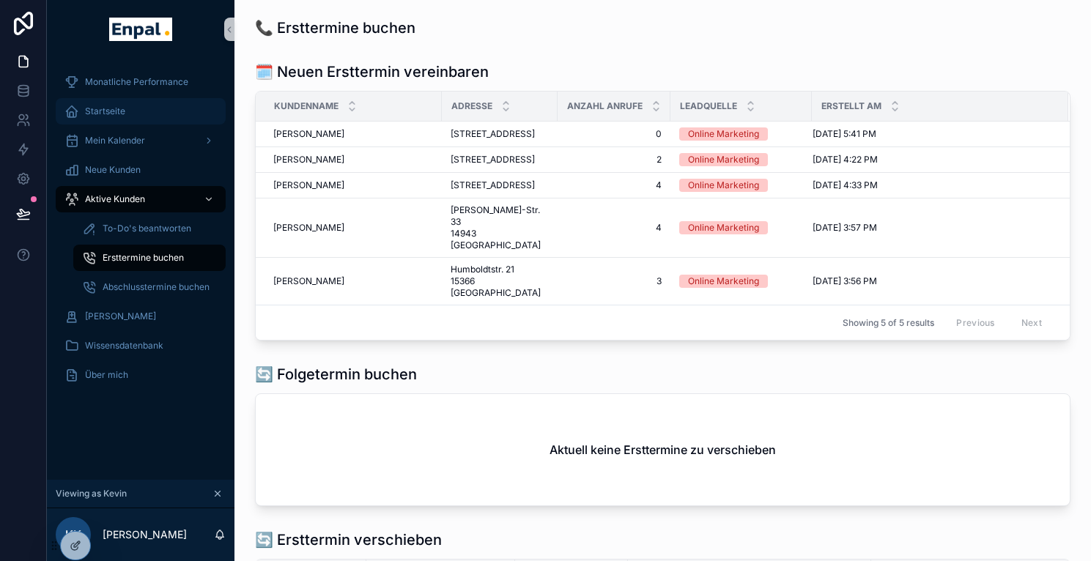
click at [125, 114] on div "Startseite" at bounding box center [140, 111] width 152 height 23
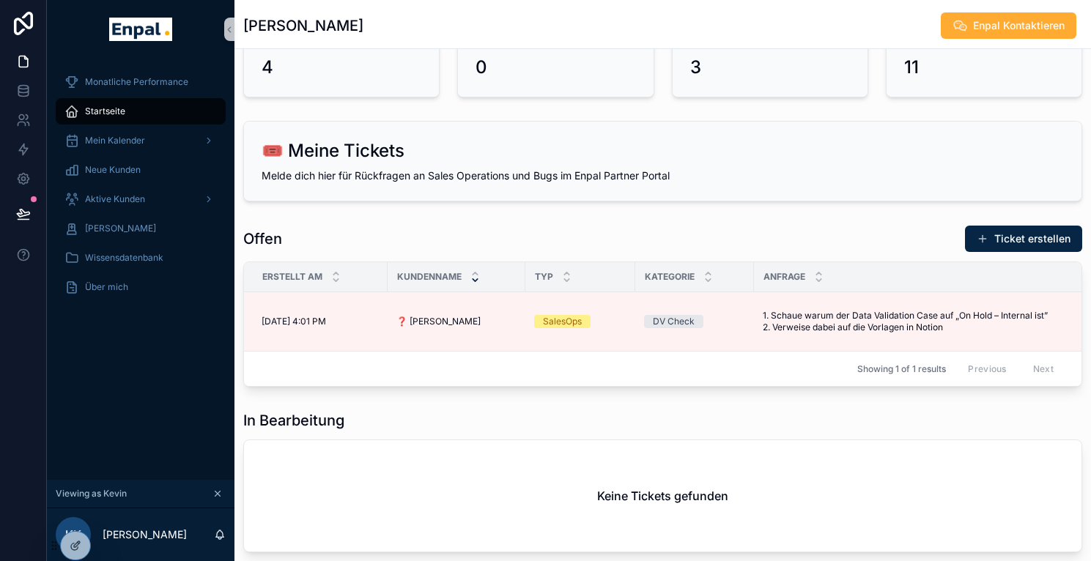
scroll to position [1138, 0]
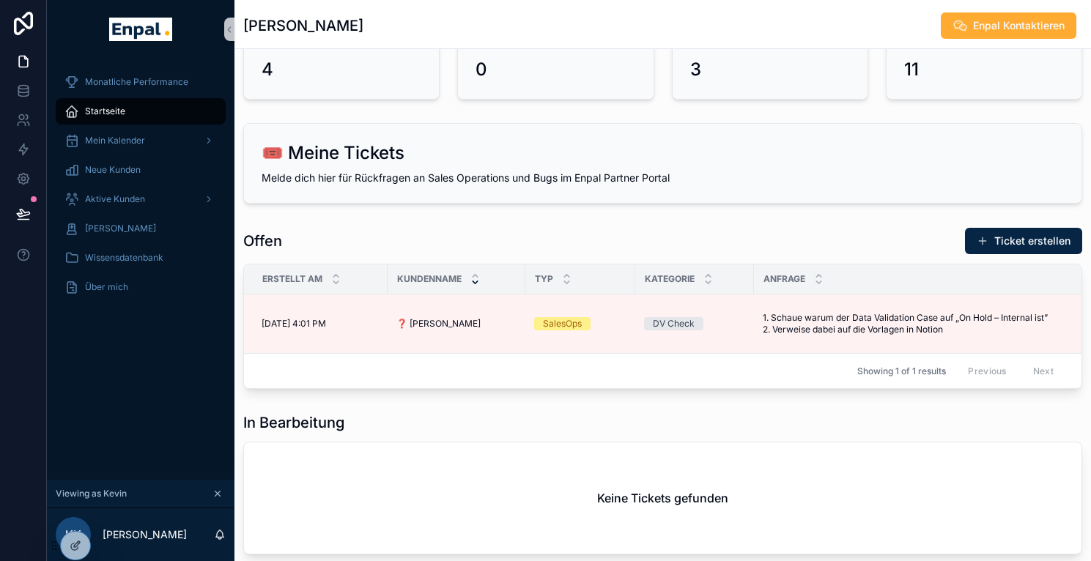
click at [576, 155] on div "🎟️ Meine Tickets" at bounding box center [663, 152] width 802 height 23
click at [297, 155] on h2 "🎟️ Meine Tickets" at bounding box center [333, 152] width 143 height 23
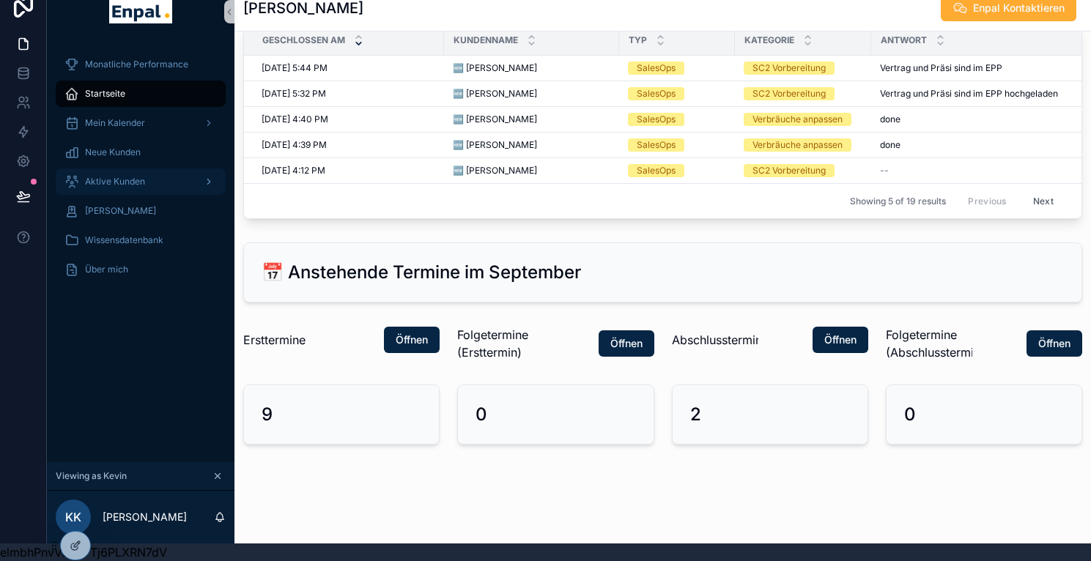
scroll to position [1698, 0]
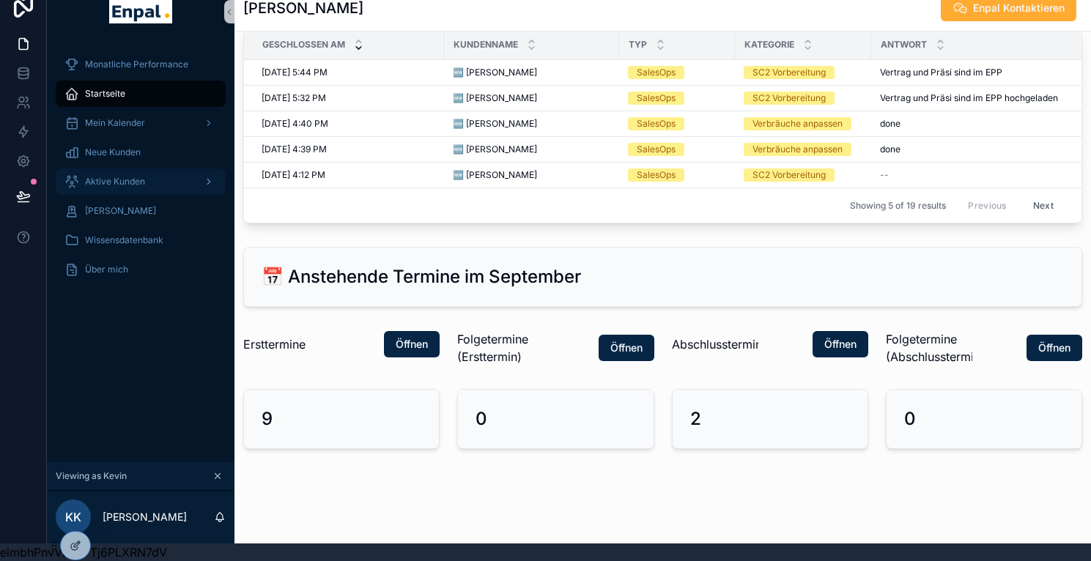
click at [114, 176] on span "Aktive Kunden" at bounding box center [115, 182] width 60 height 12
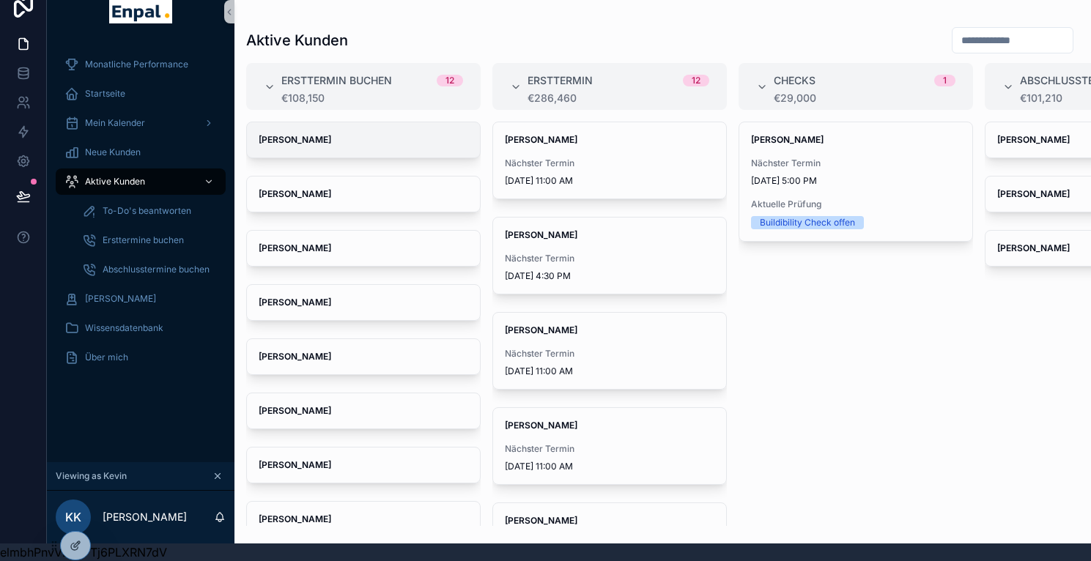
click at [345, 136] on div "Richard Tramnitz" at bounding box center [363, 139] width 233 height 35
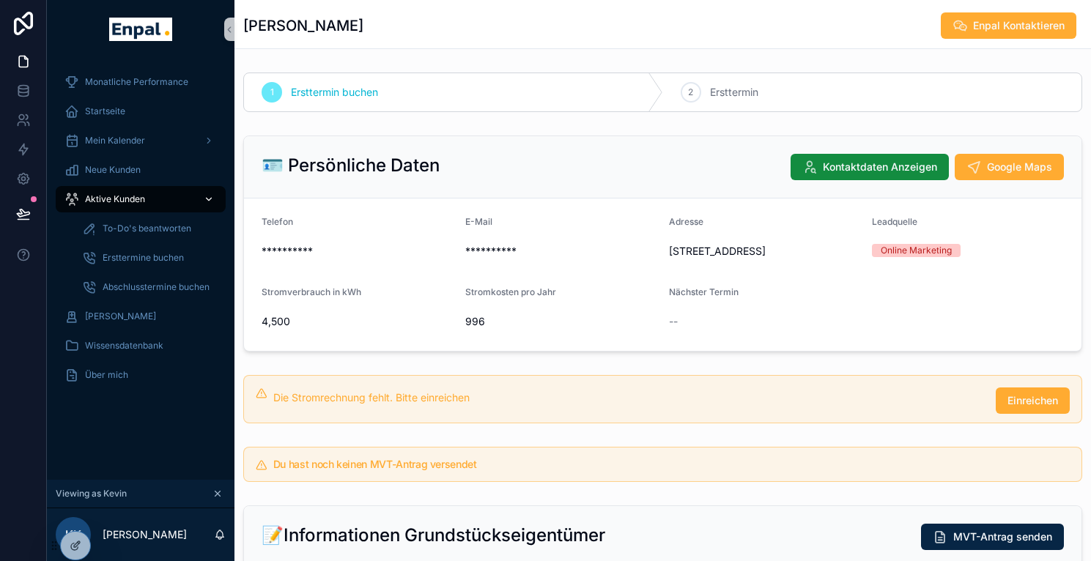
click at [106, 200] on span "Aktive Kunden" at bounding box center [115, 199] width 60 height 12
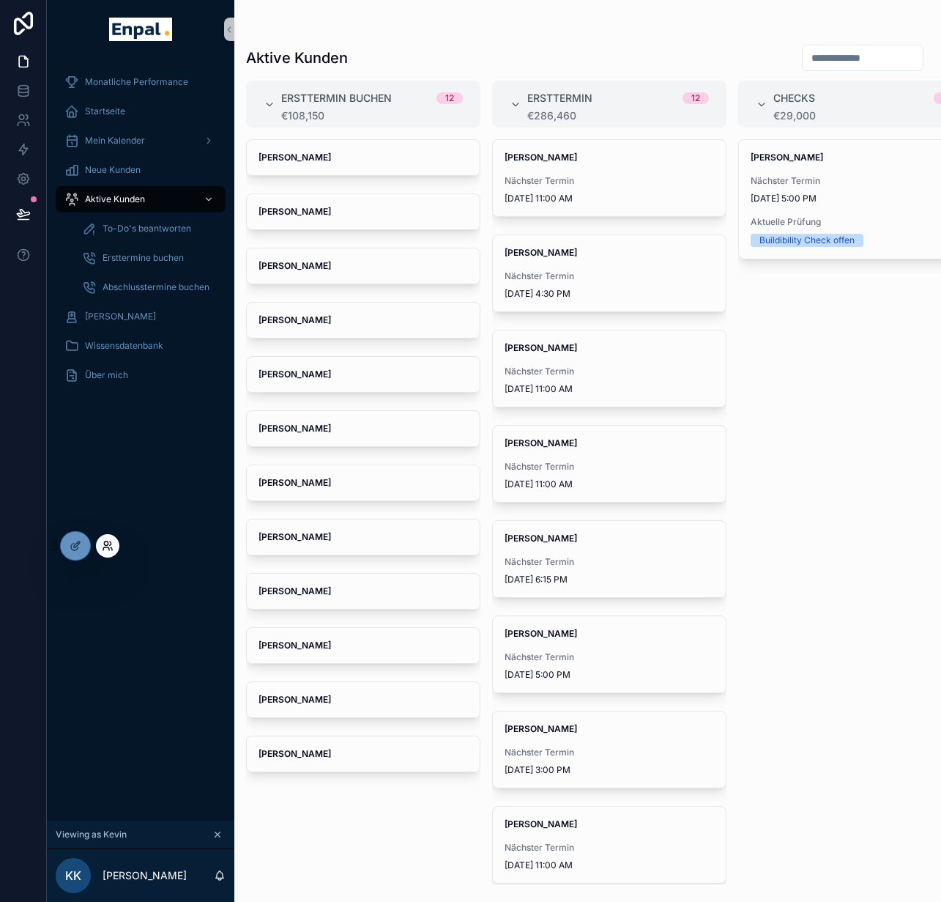
click at [104, 545] on icon at bounding box center [106, 543] width 4 height 4
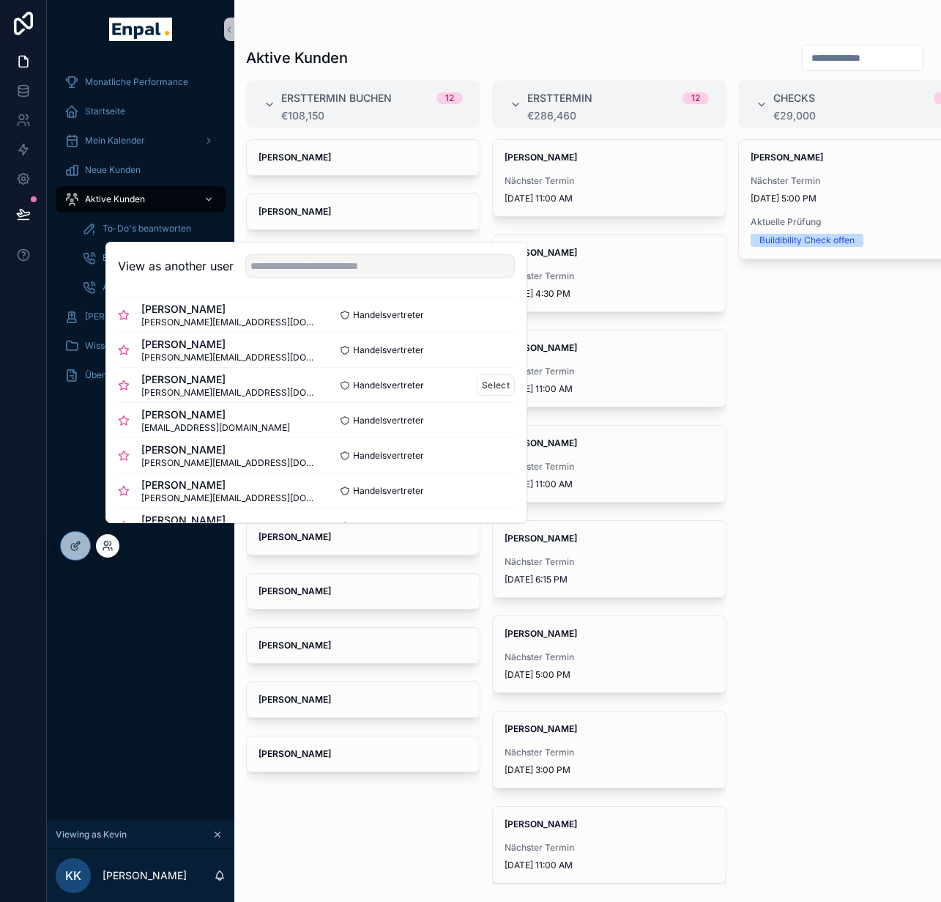
scroll to position [190, 0]
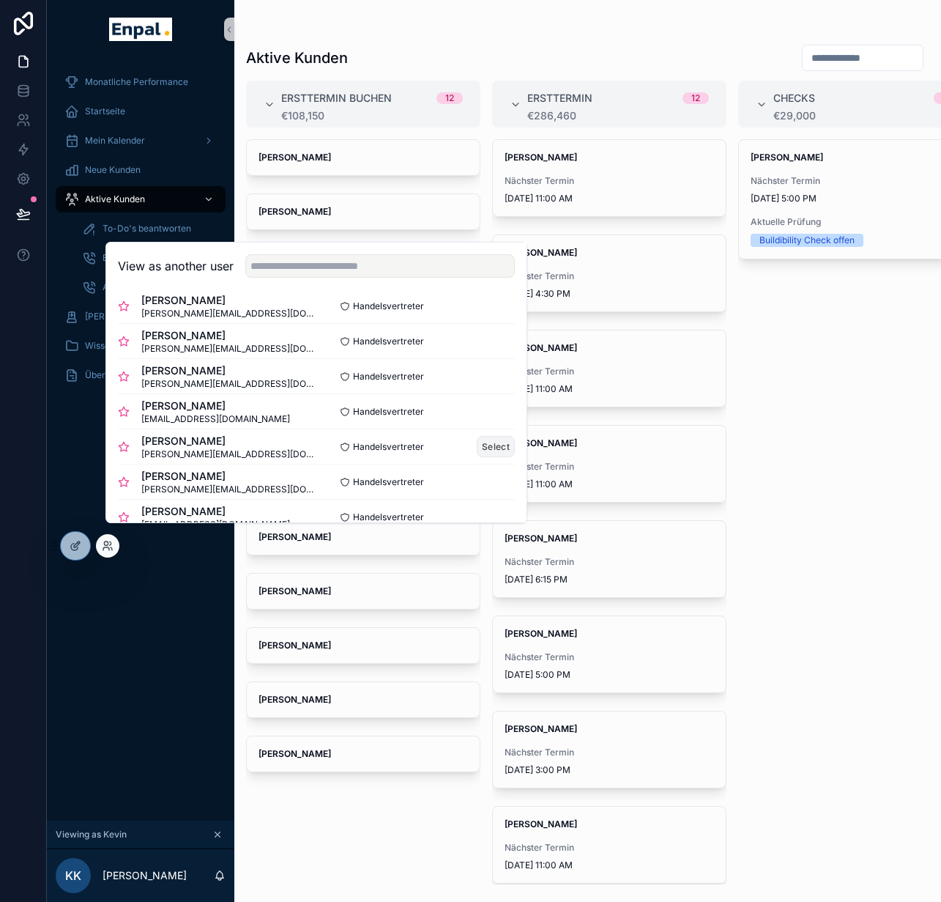
click at [481, 457] on button "Select" at bounding box center [496, 446] width 38 height 21
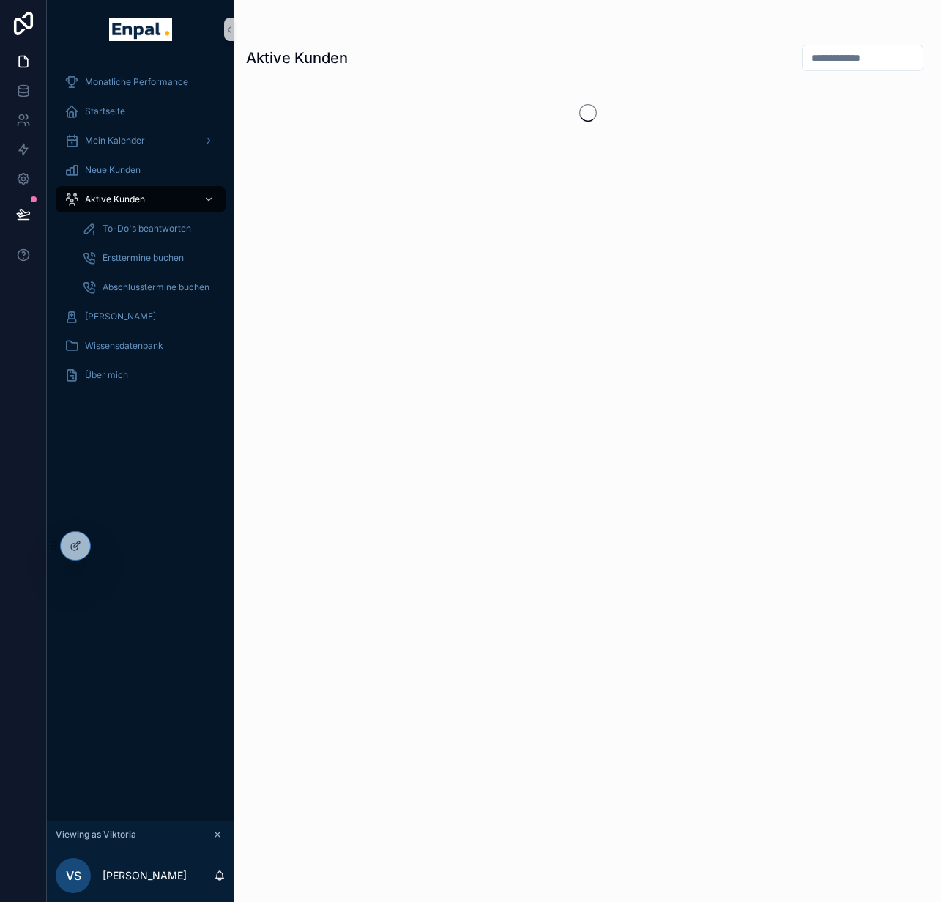
scroll to position [0, 11]
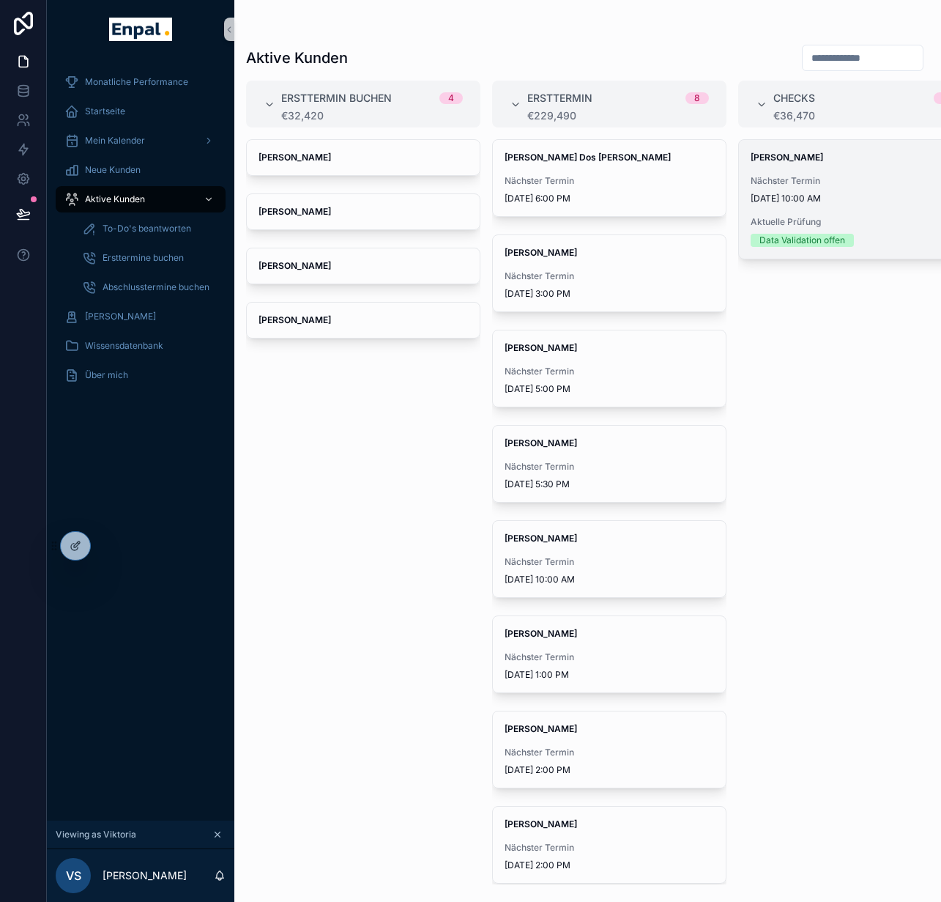
click at [795, 207] on div "Dennis Thomae Nächster Termin 9/12/2025 10:00 AM Aktuelle Prüfung Data Validati…" at bounding box center [855, 199] width 233 height 119
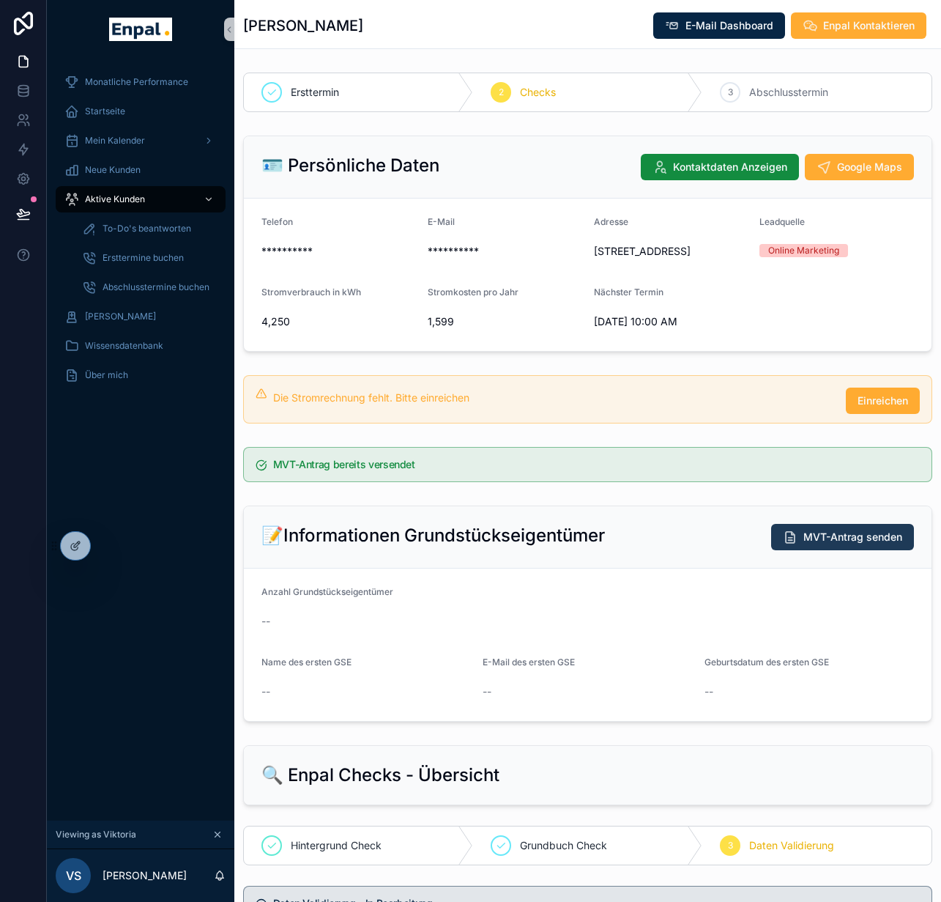
click at [804, 544] on span "MVT-Antrag senden" at bounding box center [853, 537] width 99 height 15
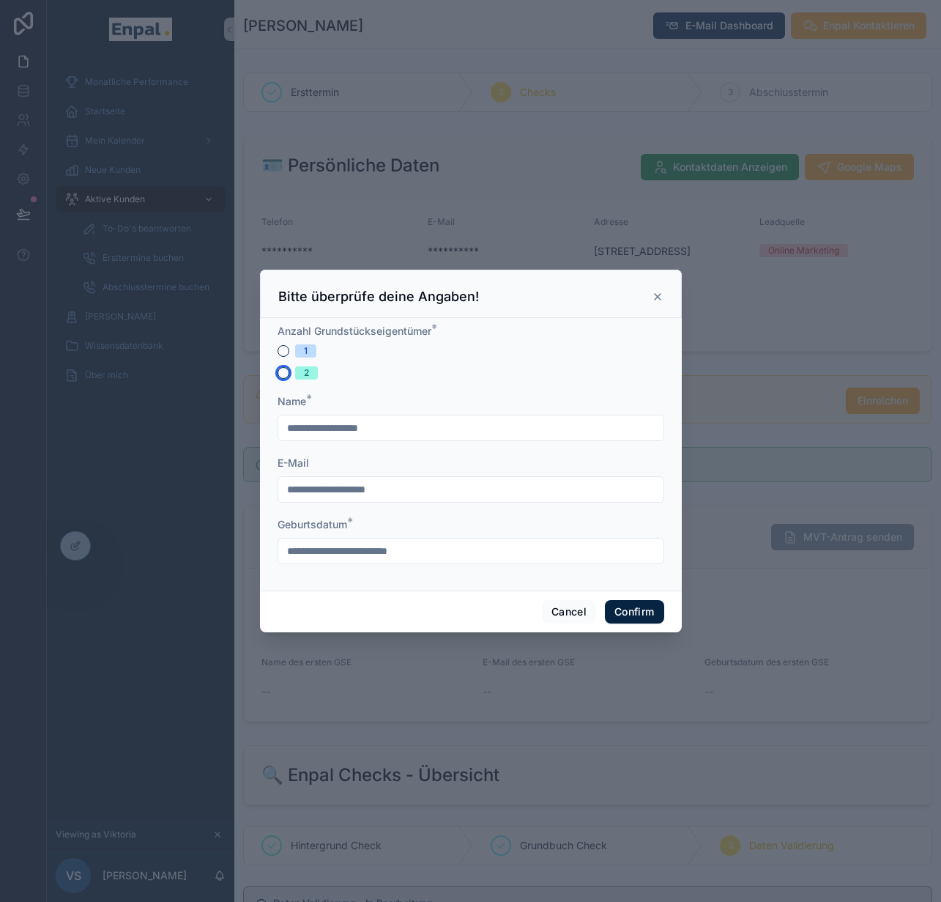
click at [278, 378] on button "2" at bounding box center [284, 373] width 12 height 12
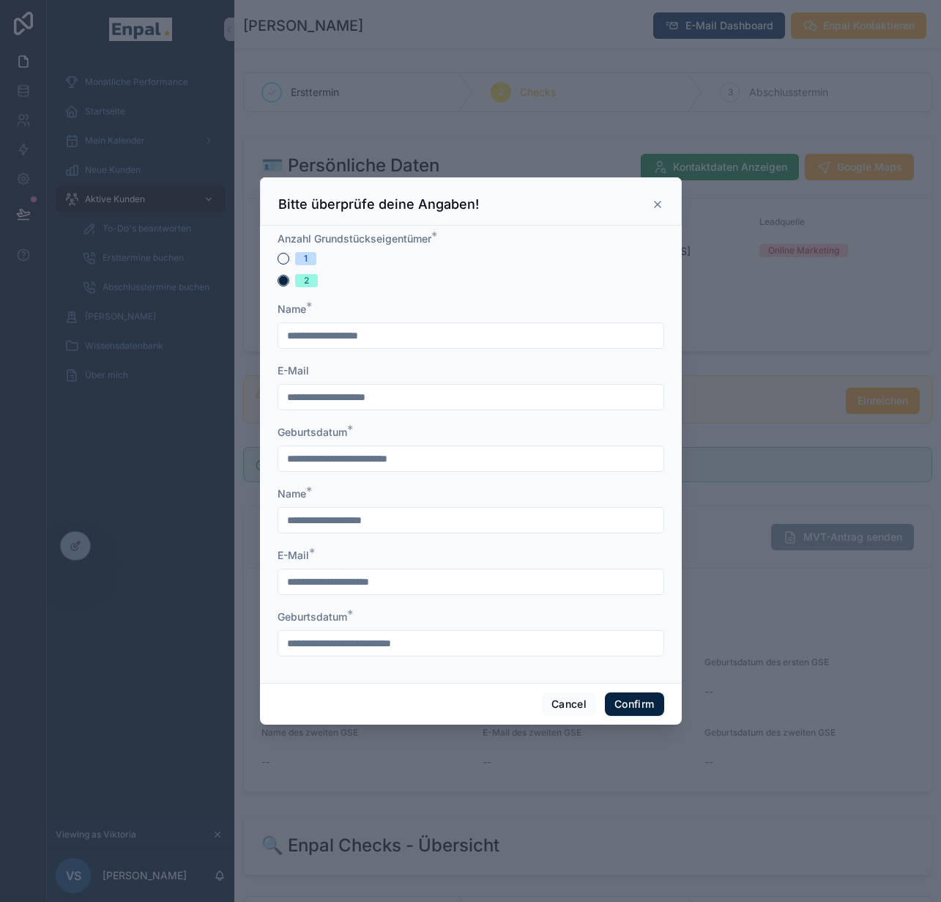
click at [655, 207] on icon at bounding box center [658, 204] width 6 height 6
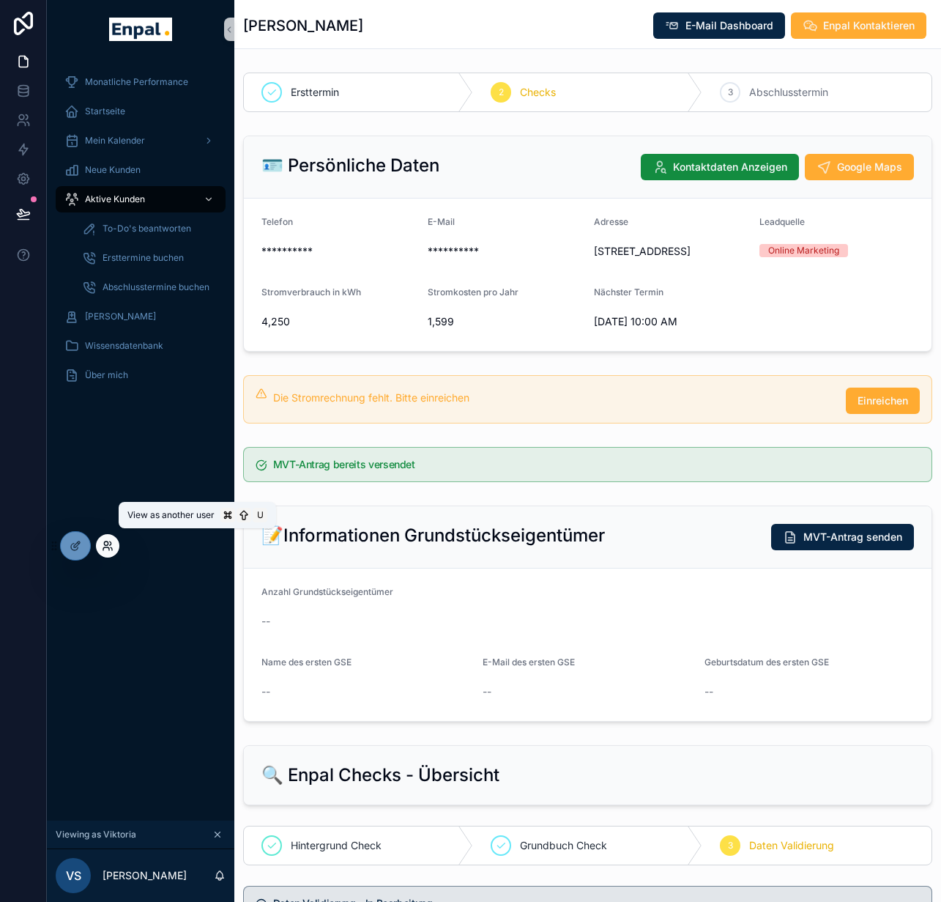
click at [111, 550] on icon at bounding box center [108, 546] width 12 height 12
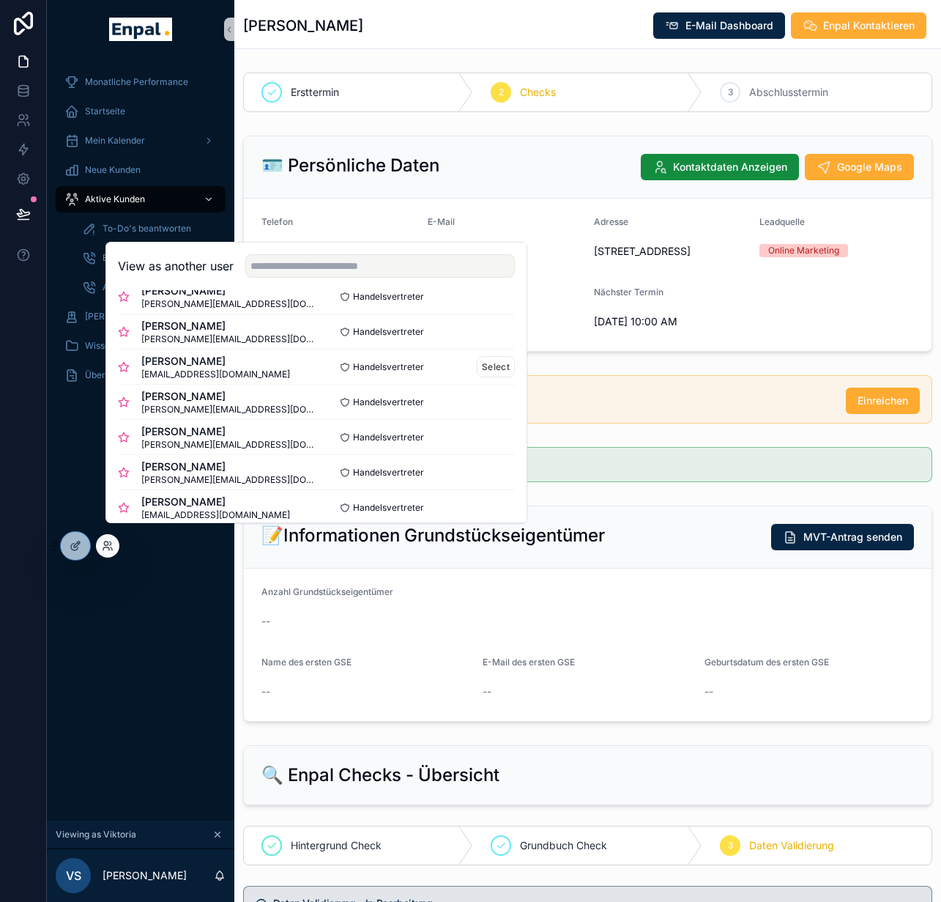
scroll to position [116, 0]
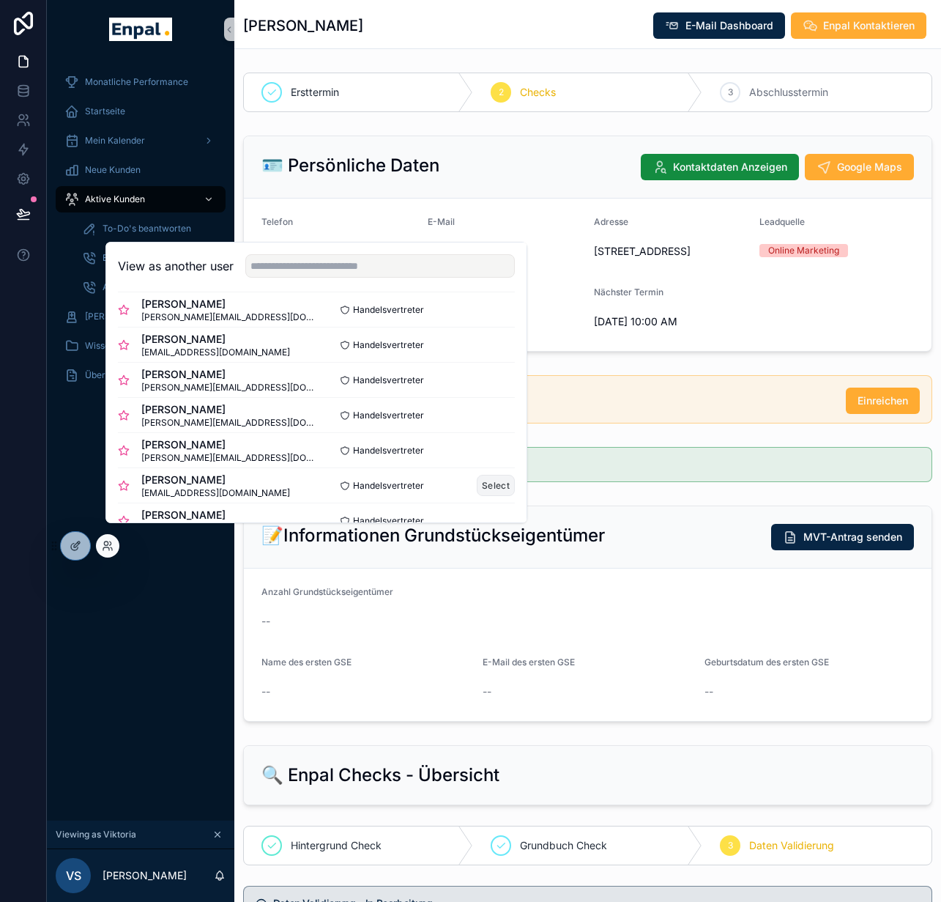
click at [480, 496] on button "Select" at bounding box center [496, 485] width 38 height 21
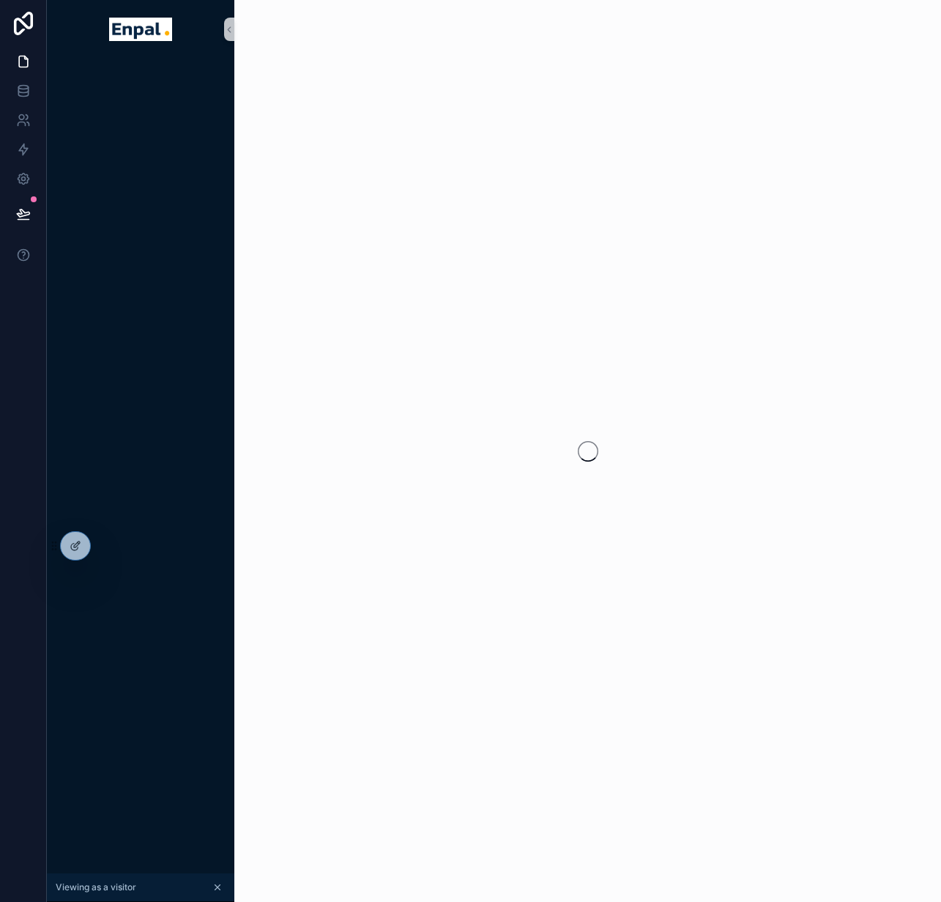
scroll to position [0, 11]
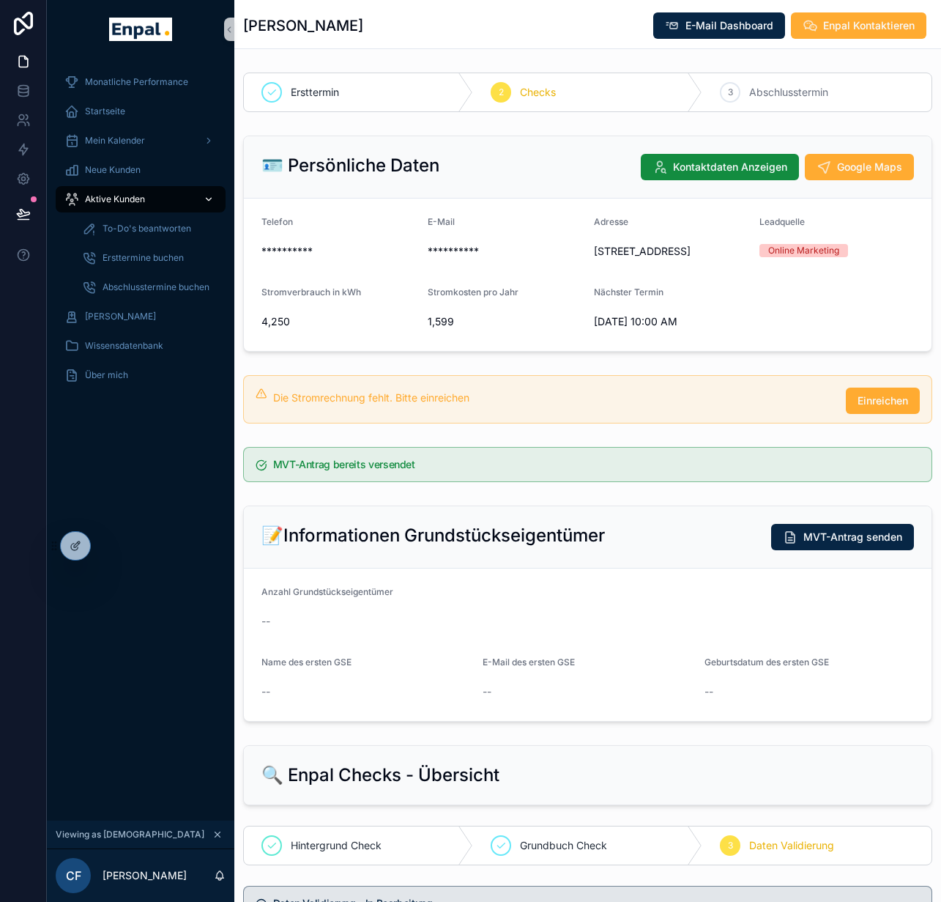
click at [152, 199] on div "Aktive Kunden" at bounding box center [140, 199] width 152 height 23
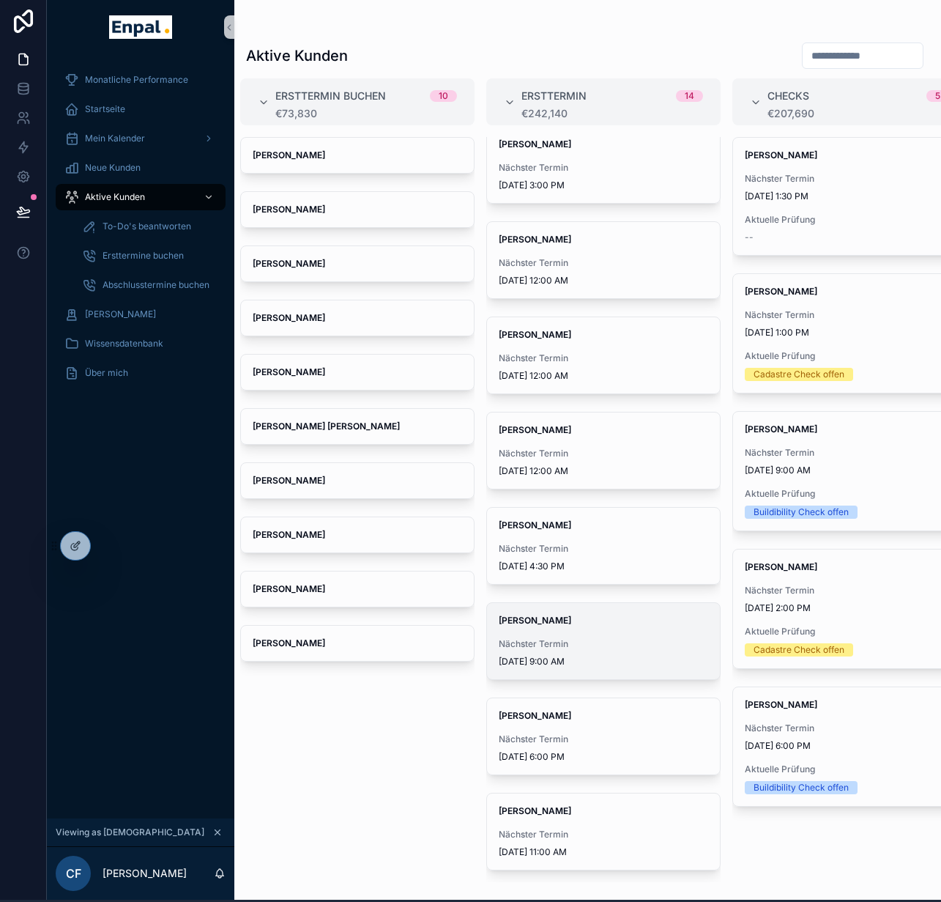
scroll to position [3, 11]
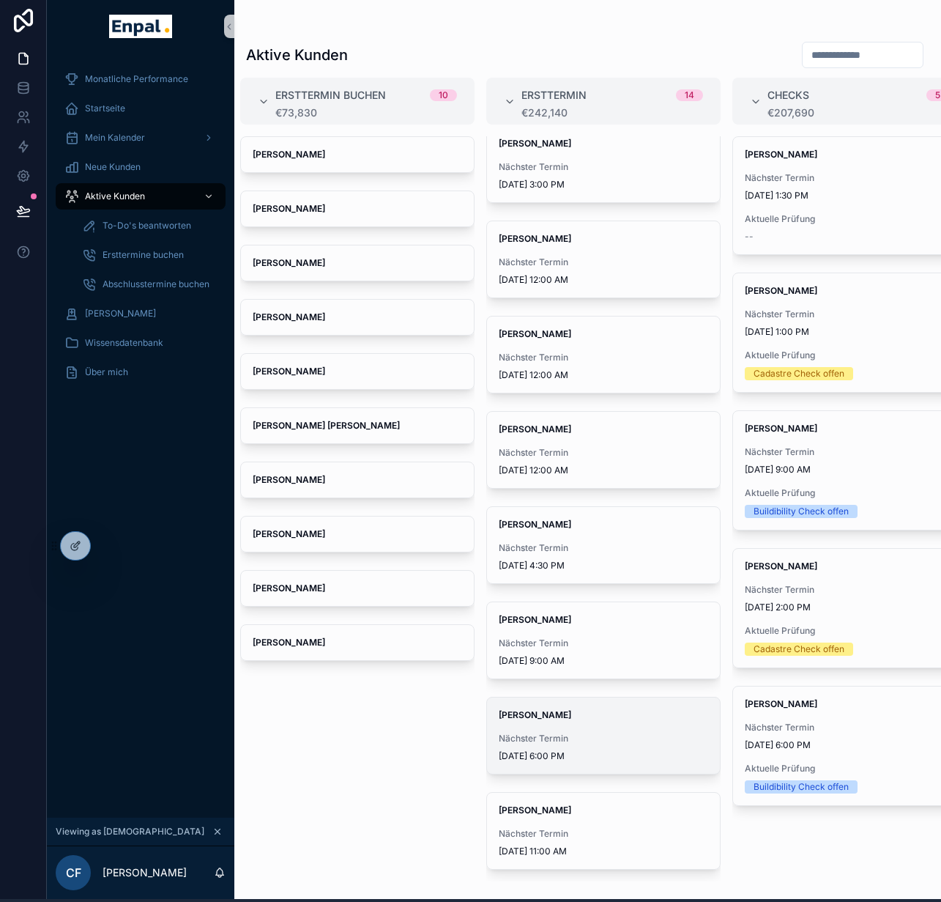
click at [620, 726] on div "[PERSON_NAME] Nächster Termin [DATE] 6:00 PM" at bounding box center [603, 735] width 233 height 76
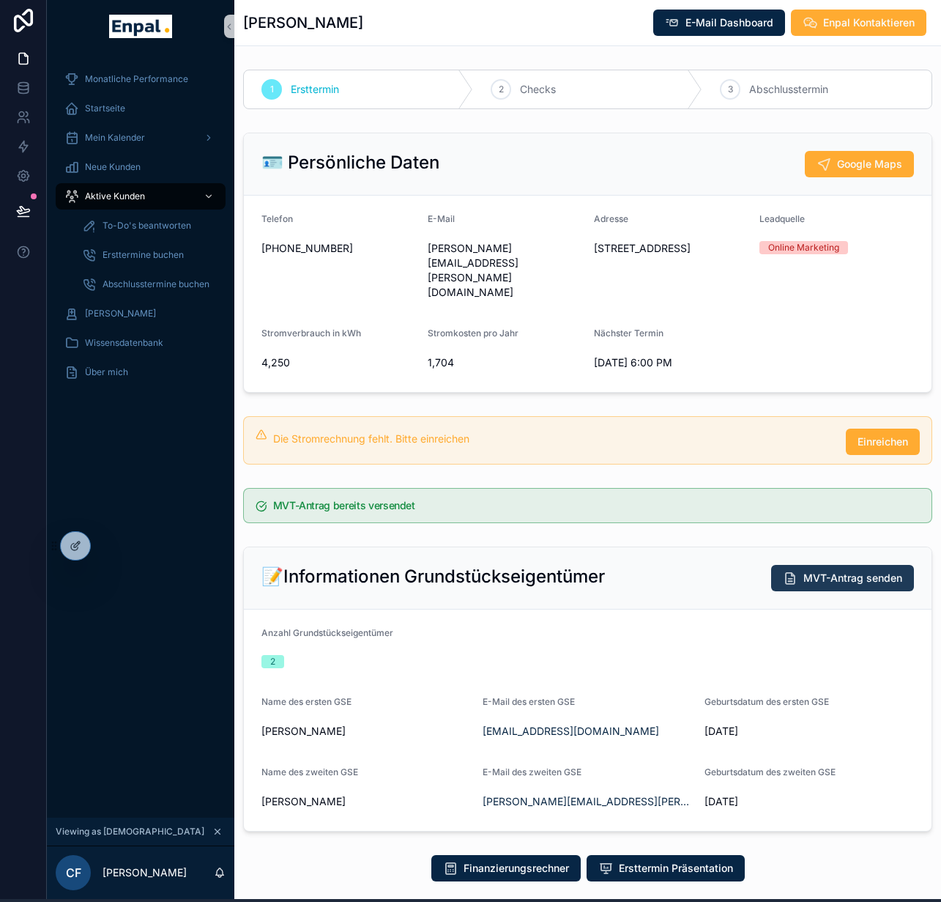
click at [810, 571] on span "MVT-Antrag senden" at bounding box center [853, 578] width 99 height 15
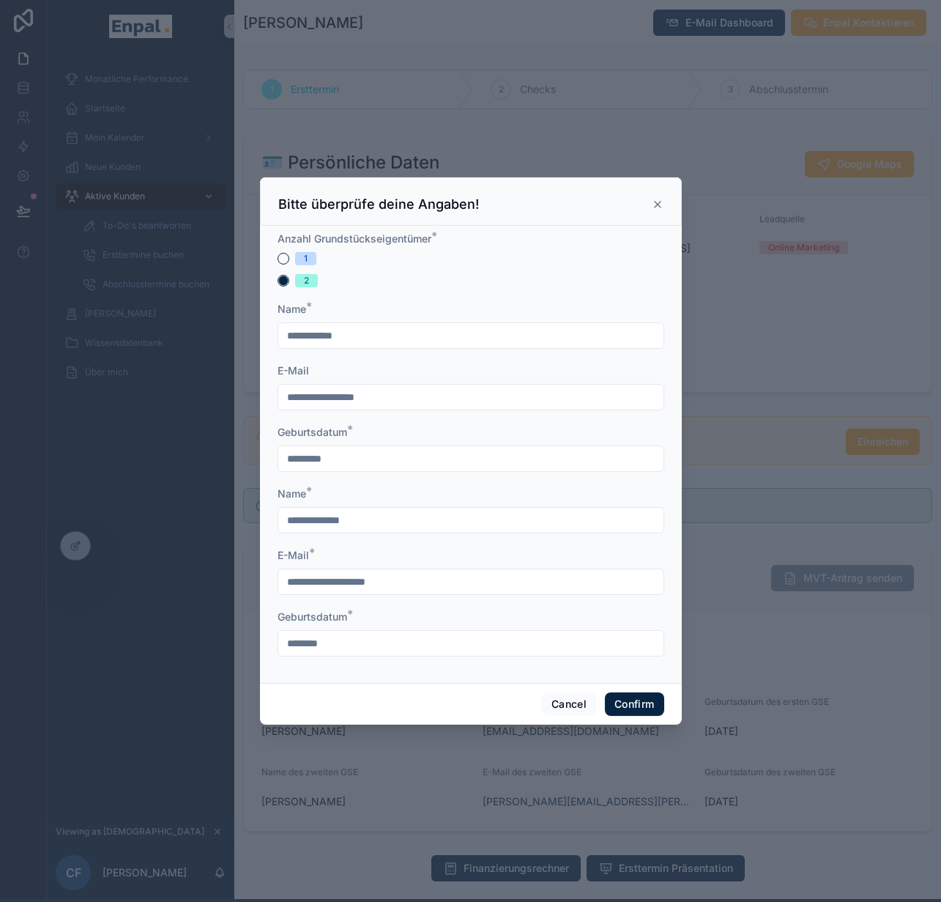
click at [655, 207] on icon at bounding box center [658, 204] width 6 height 6
